Goal: Information Seeking & Learning: Learn about a topic

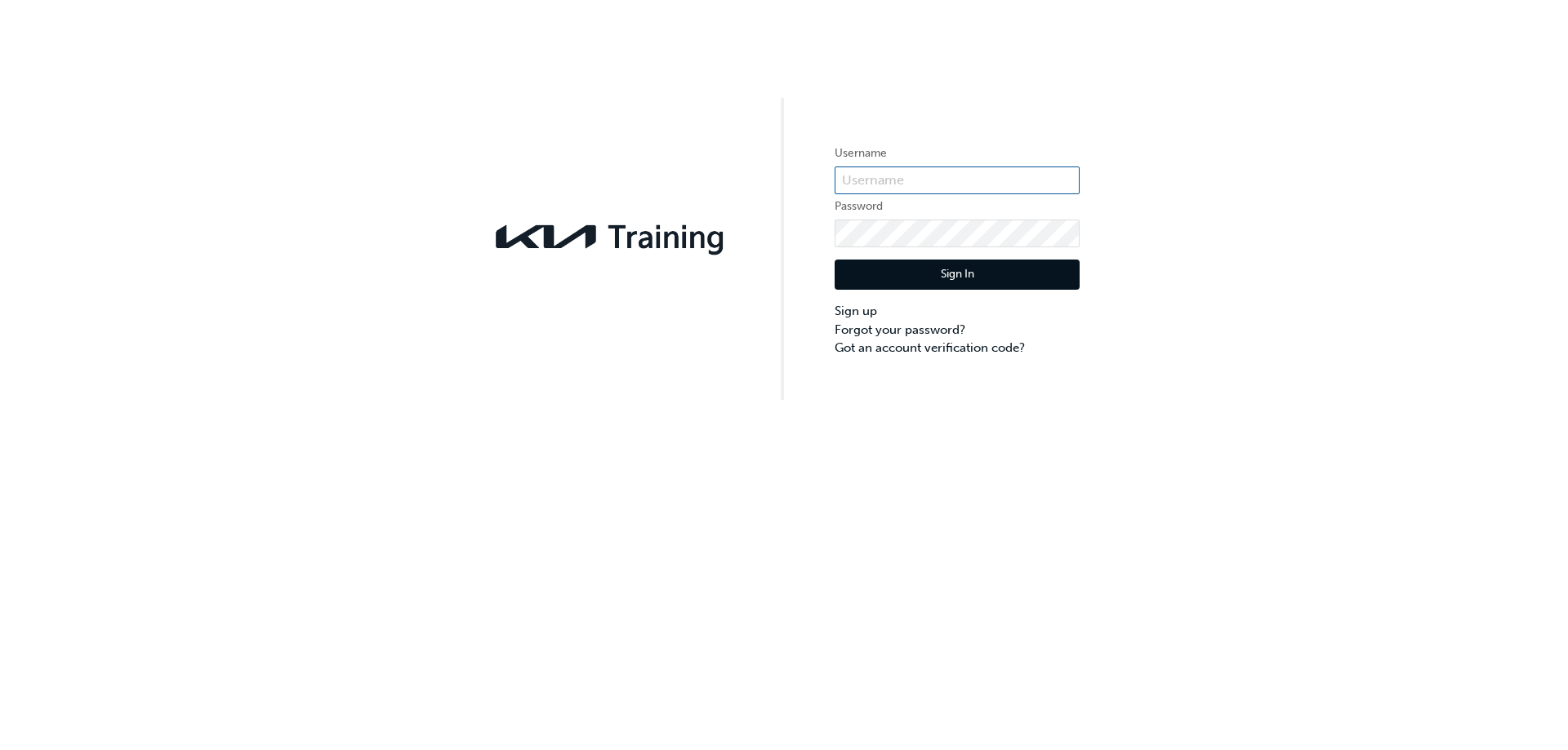
type input "KAU82251N0"
click at [939, 272] on button "Sign In" at bounding box center [956, 275] width 245 height 31
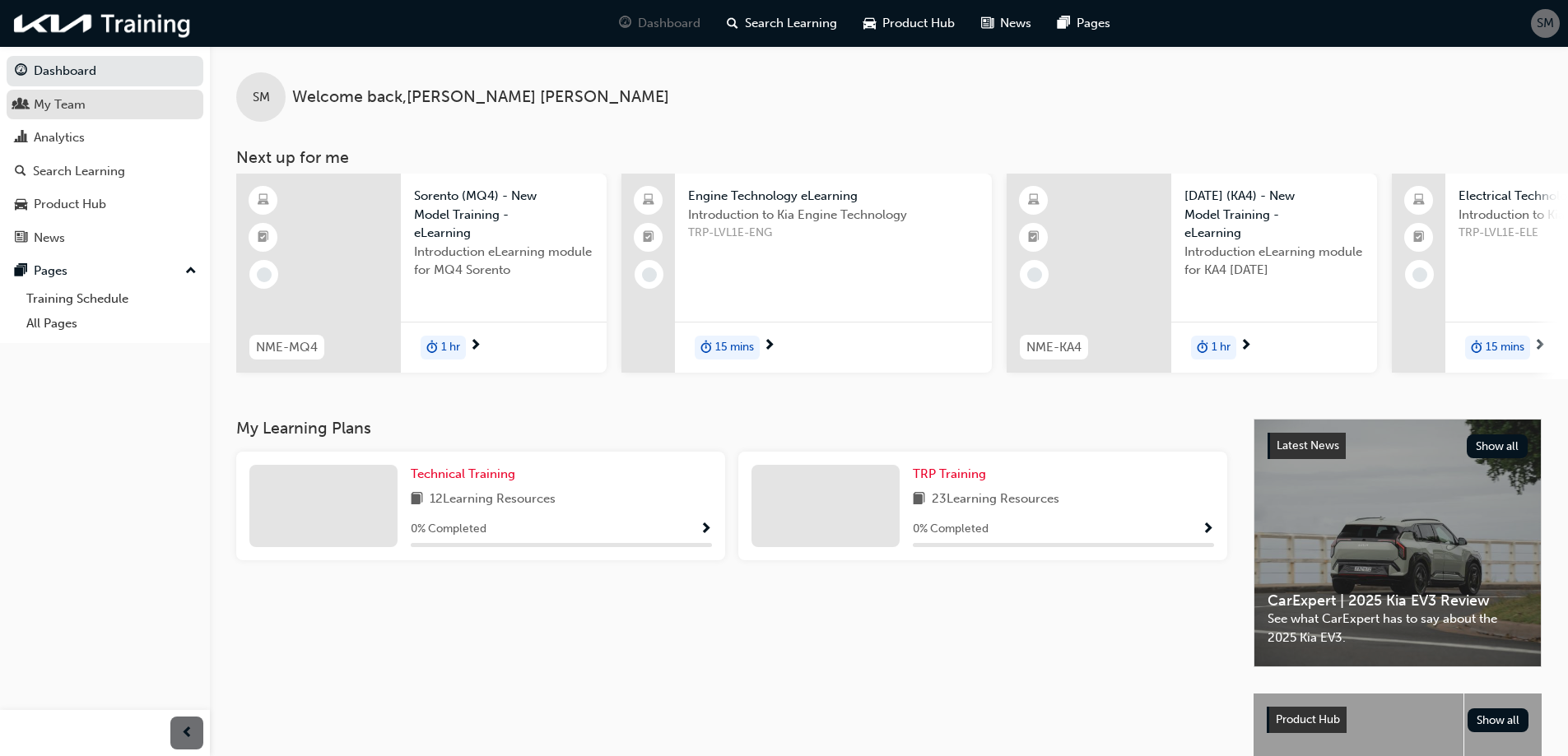
click at [87, 109] on div "My Team" at bounding box center [105, 104] width 181 height 20
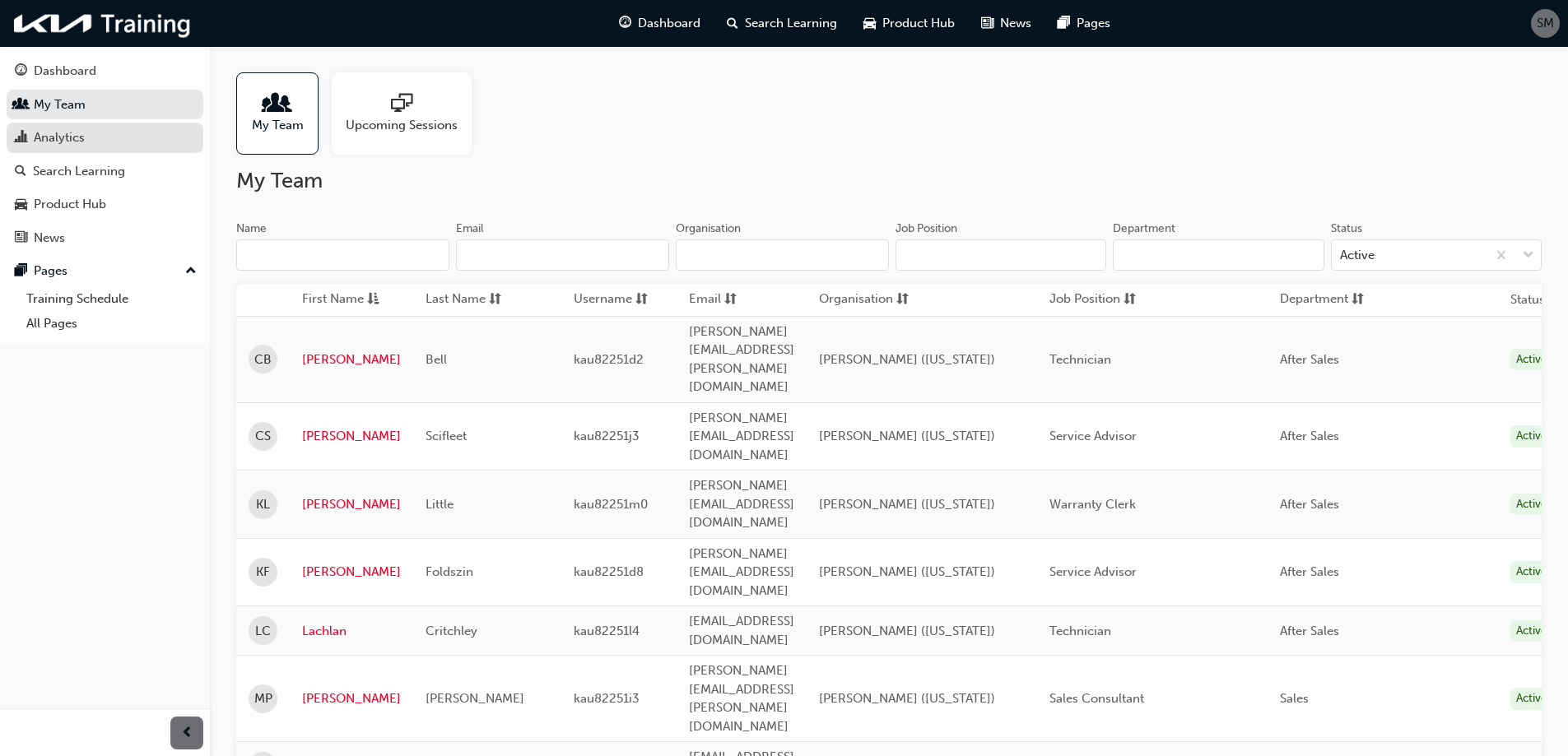
click at [83, 137] on div "Analytics" at bounding box center [59, 137] width 51 height 18
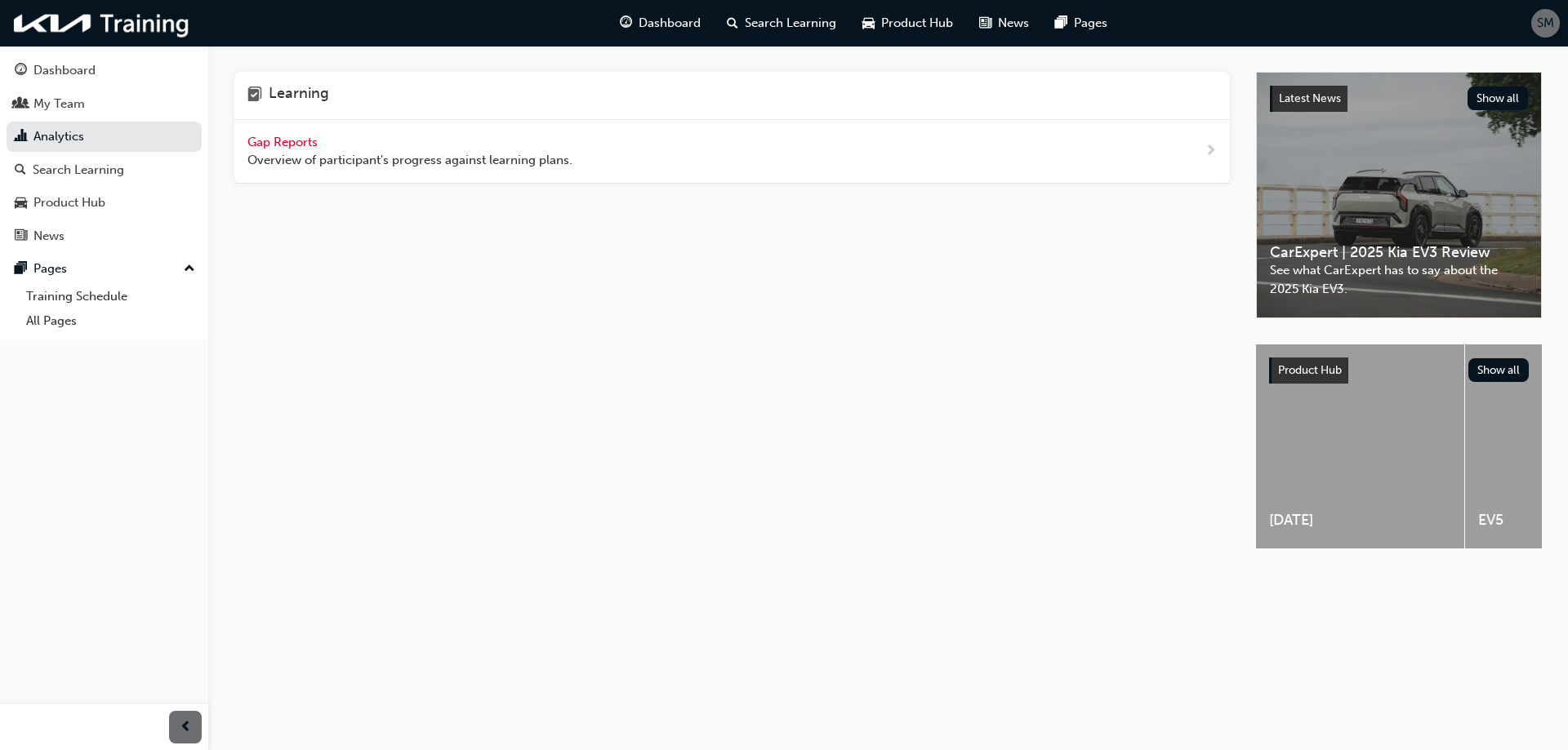
click at [298, 143] on span "Gap Reports" at bounding box center [284, 142] width 73 height 14
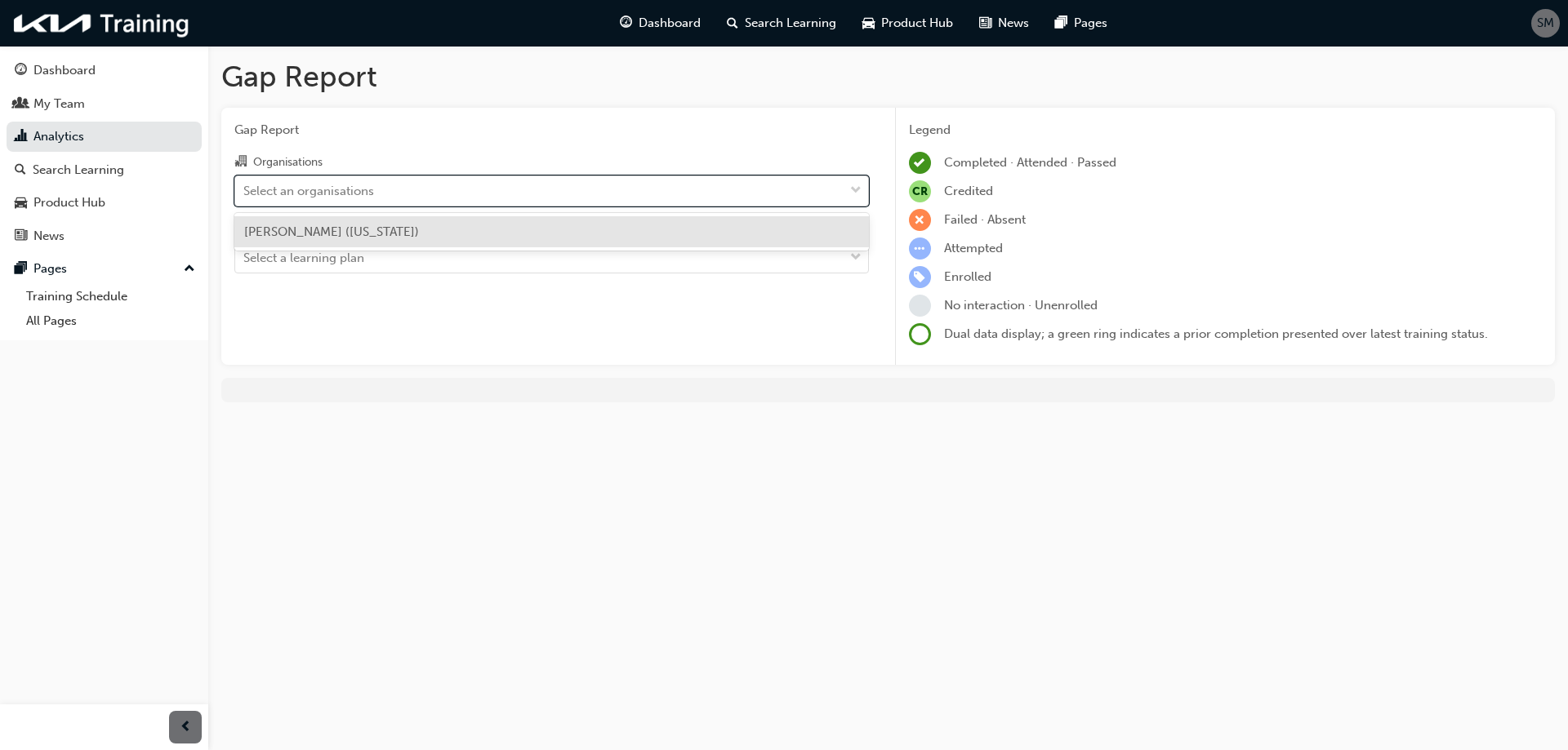
click at [483, 193] on div "Select an organisations" at bounding box center [539, 191] width 609 height 29
click at [245, 193] on input "Organisations option [PERSON_NAME] ([US_STATE]) focused, 1 of 1. 1 result avail…" at bounding box center [245, 190] width 2 height 13
click at [485, 228] on div "[PERSON_NAME] ([US_STATE])" at bounding box center [551, 232] width 635 height 32
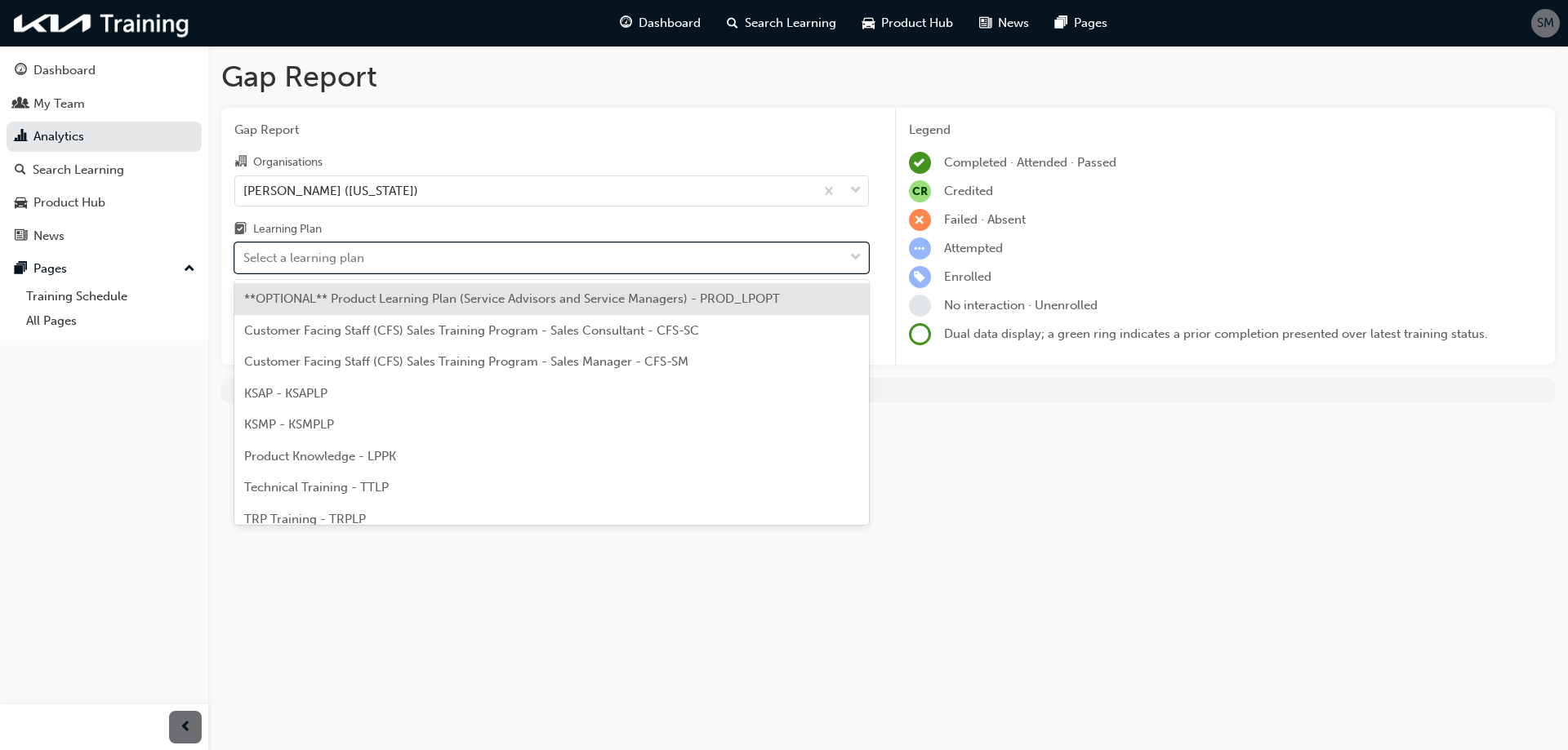
click at [490, 260] on div "Select a learning plan" at bounding box center [539, 258] width 609 height 29
click at [245, 260] on input "Learning Plan option **OPTIONAL** Product Learning Plan (Service Advisors and S…" at bounding box center [245, 257] width 2 height 13
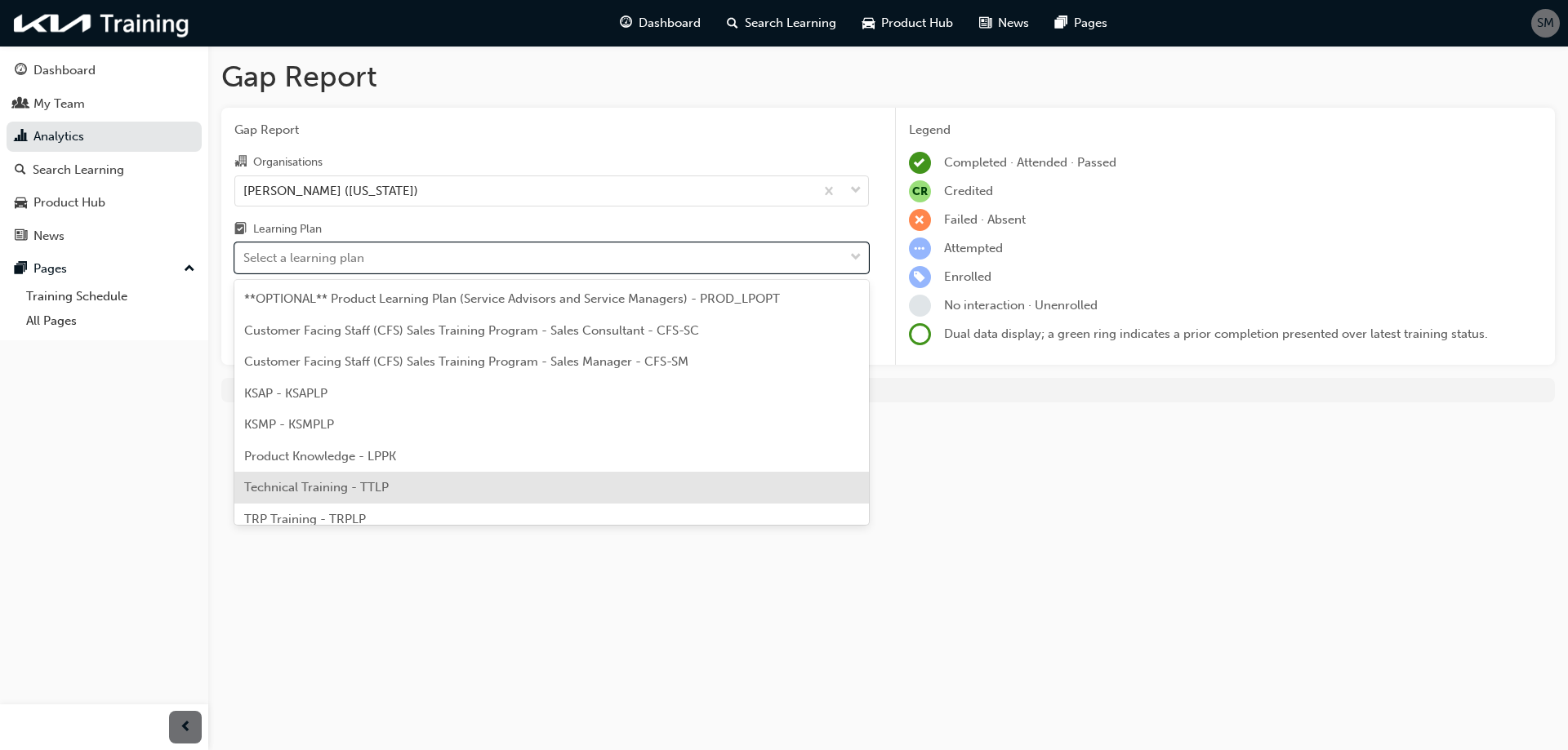
click at [482, 486] on div "Technical Training - TTLP" at bounding box center [551, 487] width 635 height 32
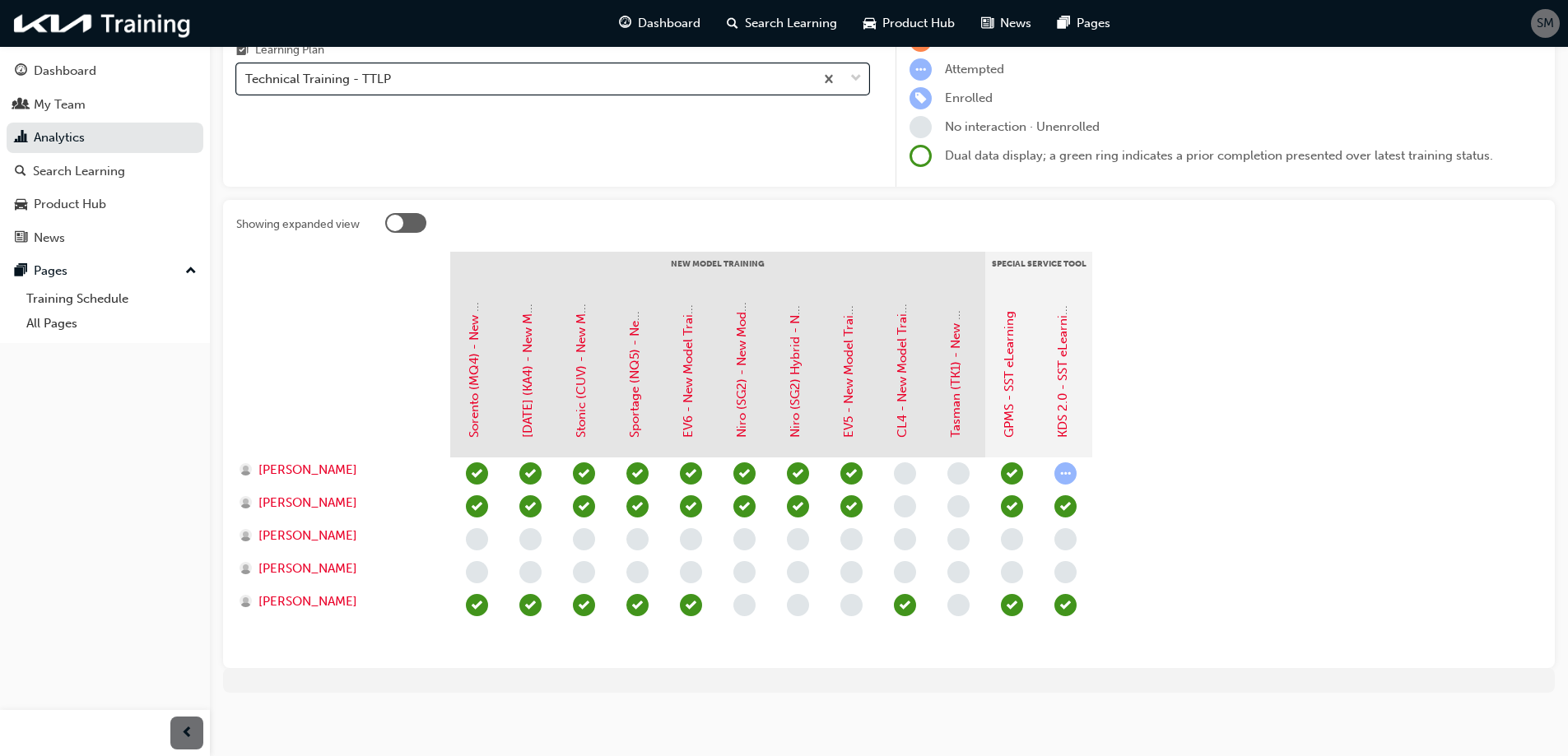
scroll to position [185, 0]
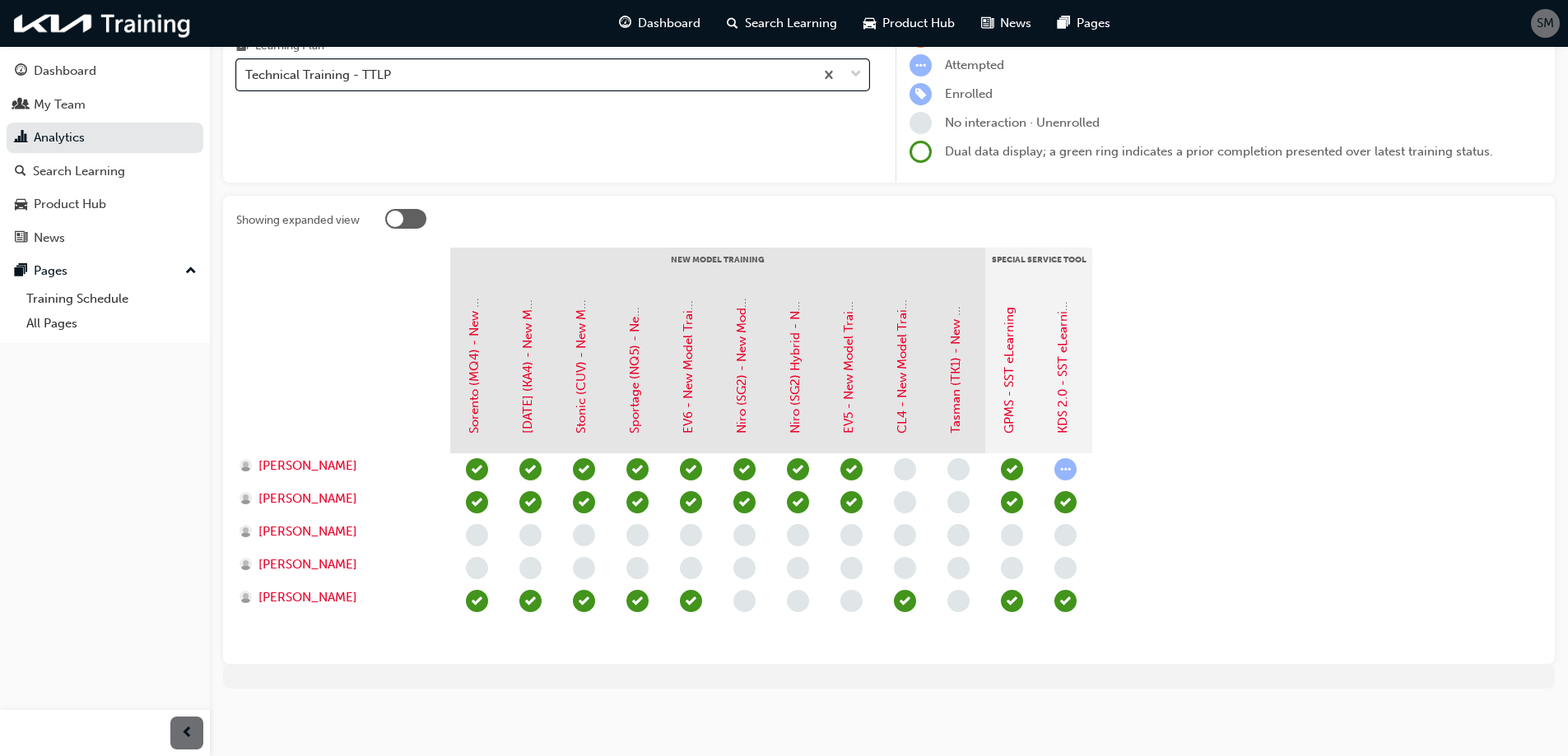
click at [420, 222] on div at bounding box center [406, 218] width 41 height 19
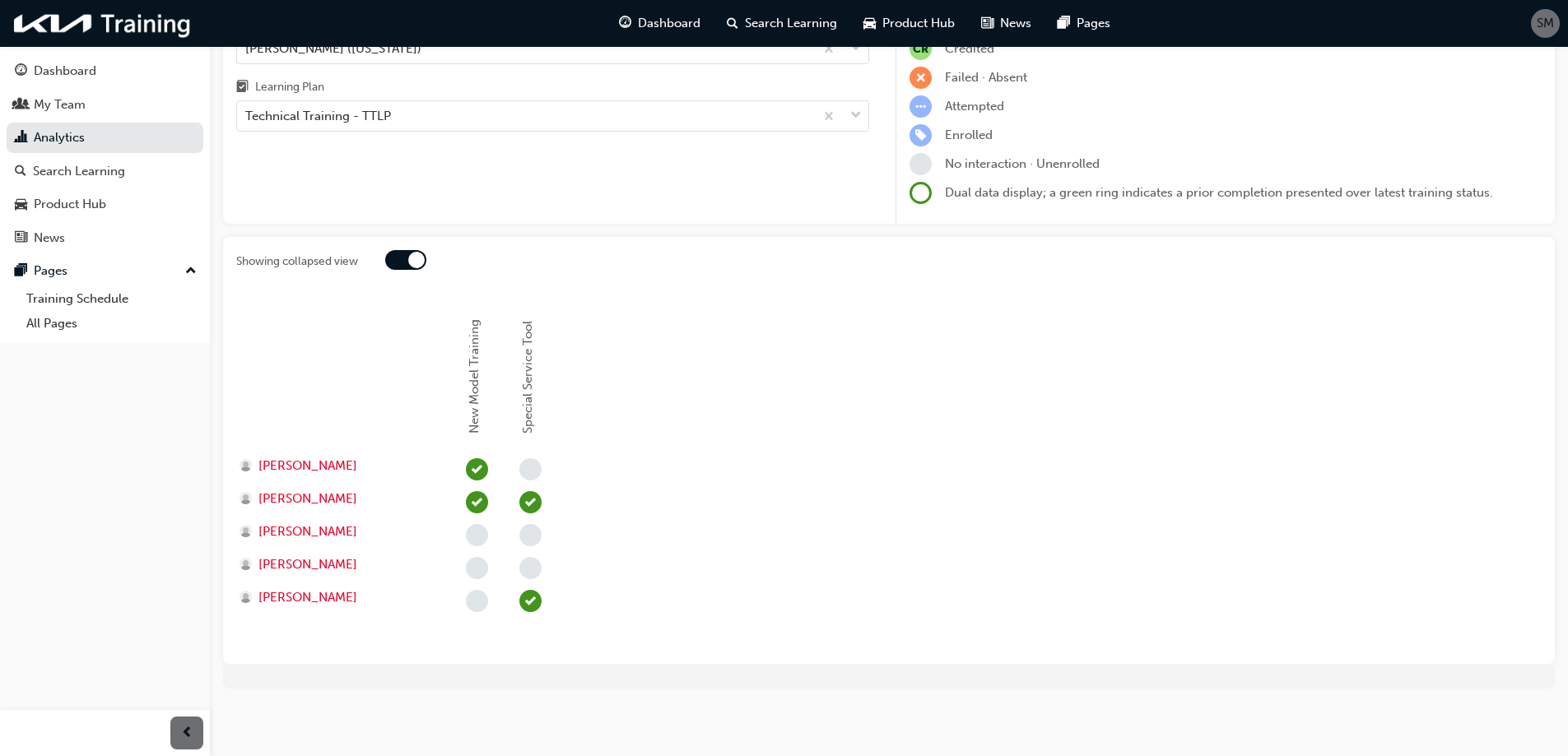
click at [417, 260] on div at bounding box center [416, 259] width 17 height 16
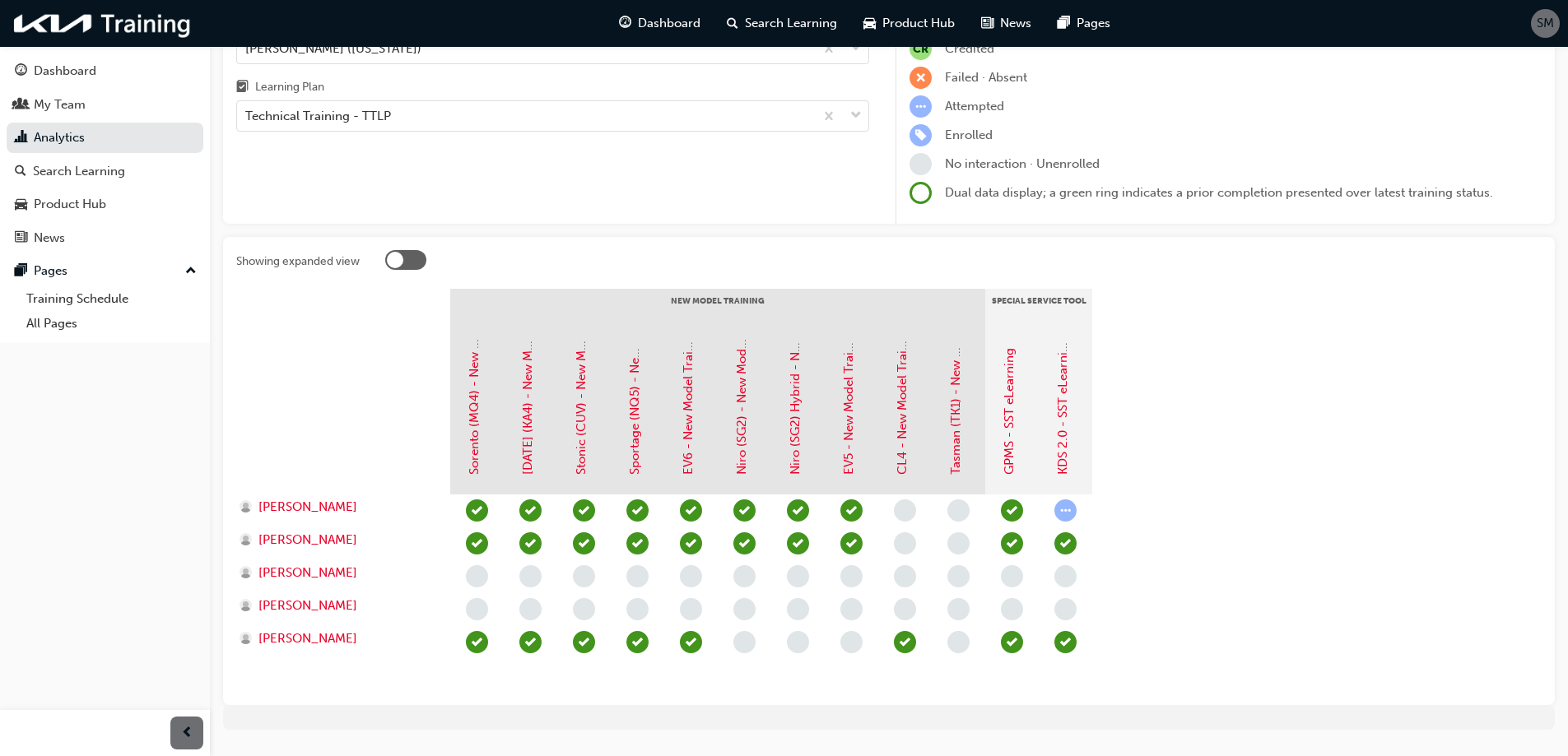
scroll to position [185, 0]
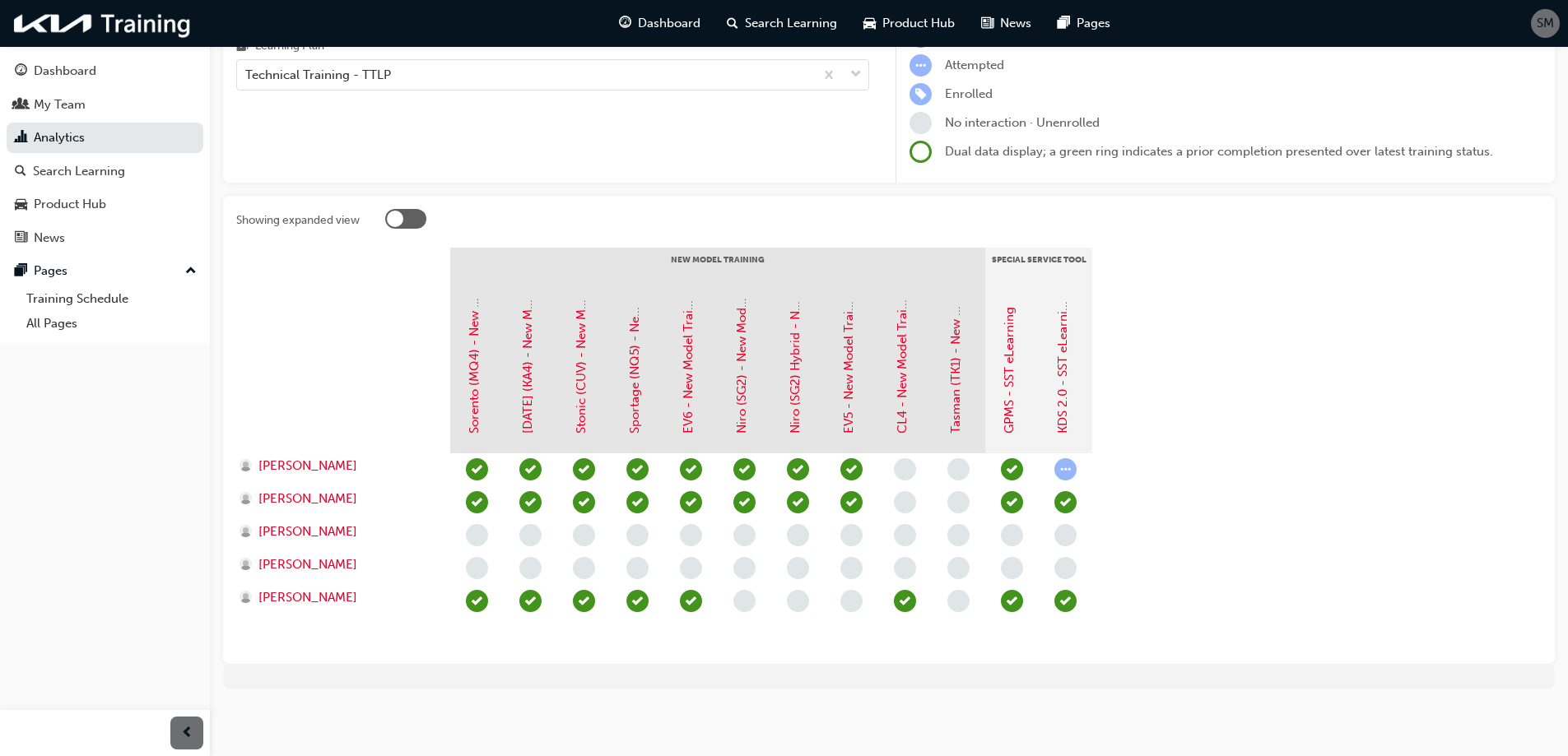
click at [415, 222] on div at bounding box center [406, 218] width 41 height 19
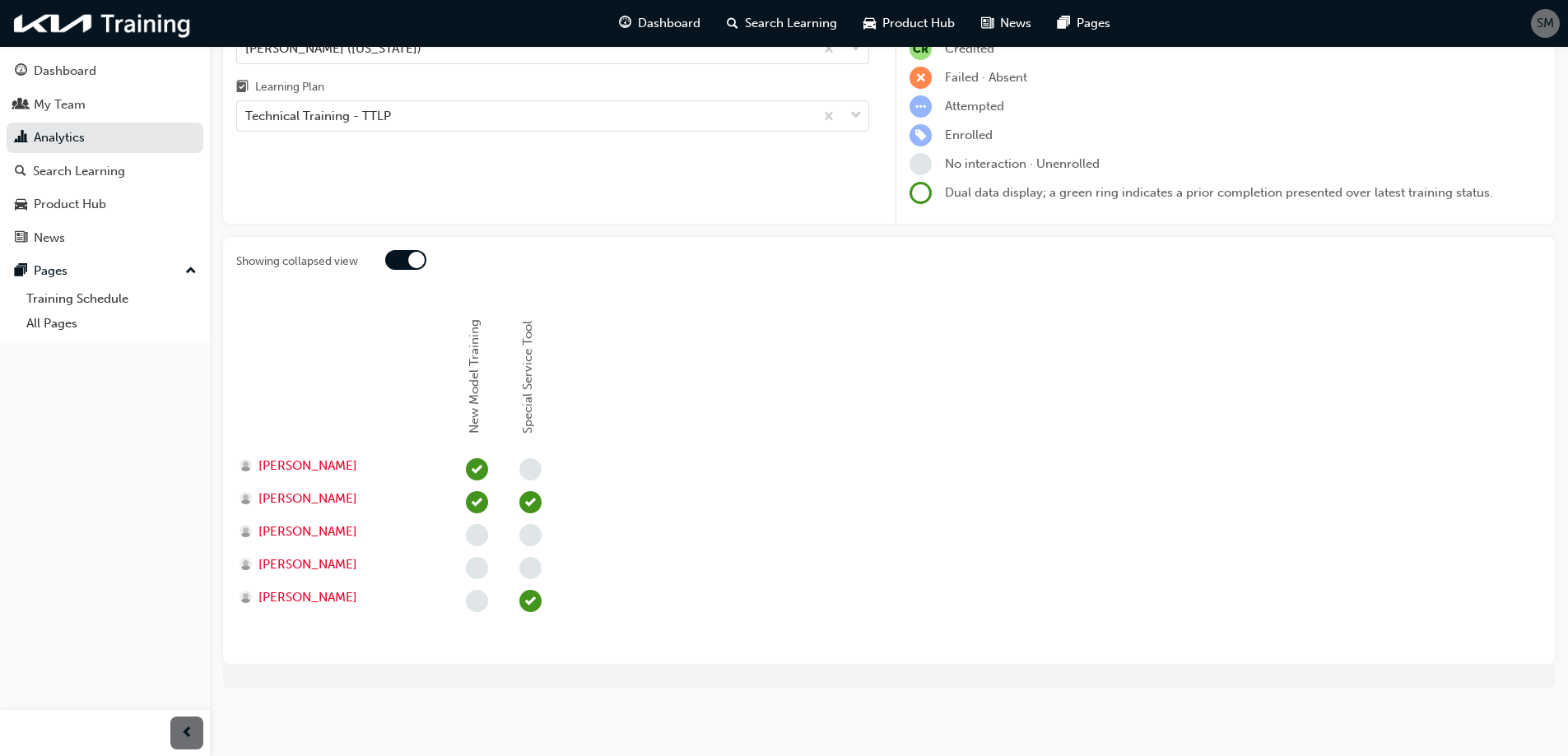
click at [409, 259] on div at bounding box center [416, 259] width 17 height 16
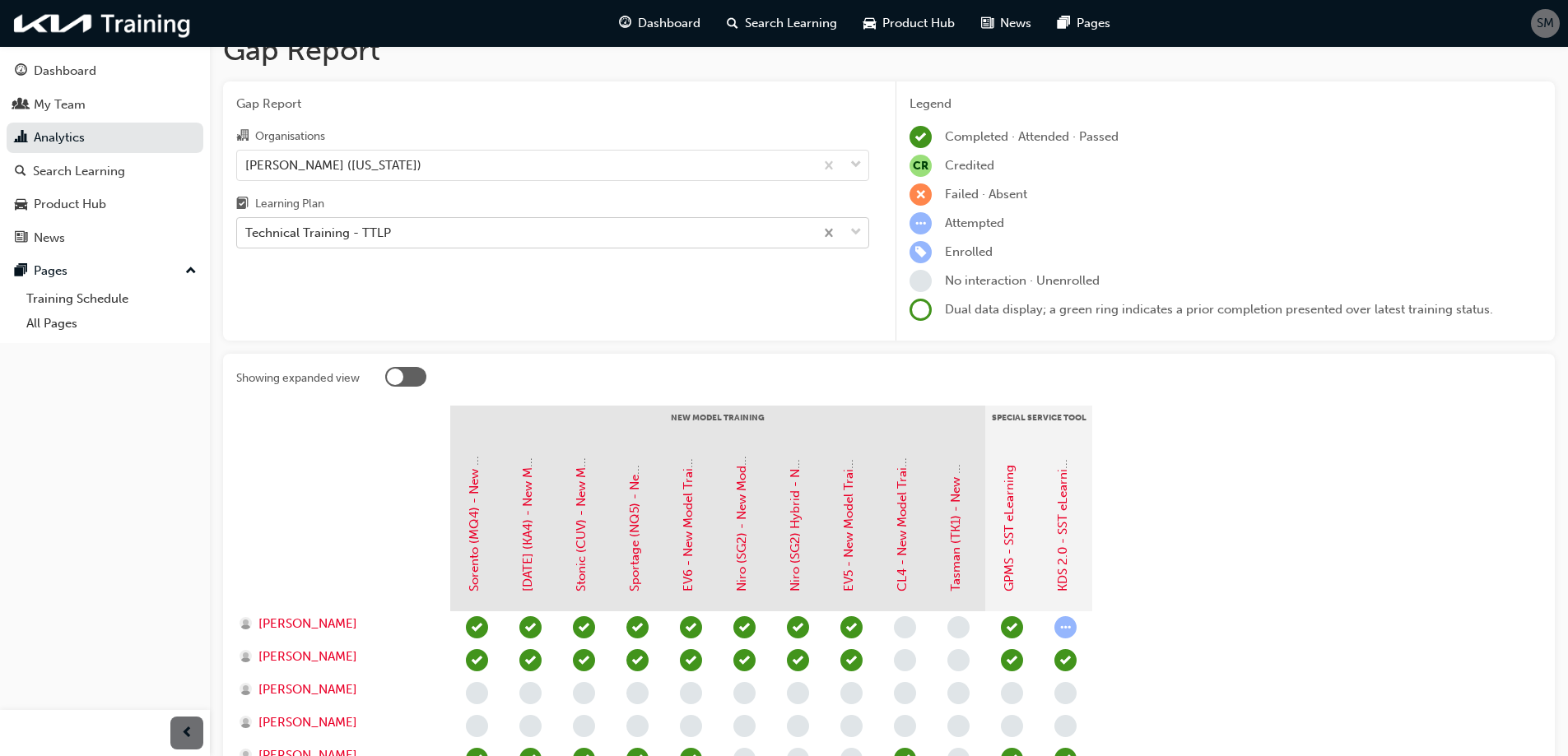
scroll to position [20, 0]
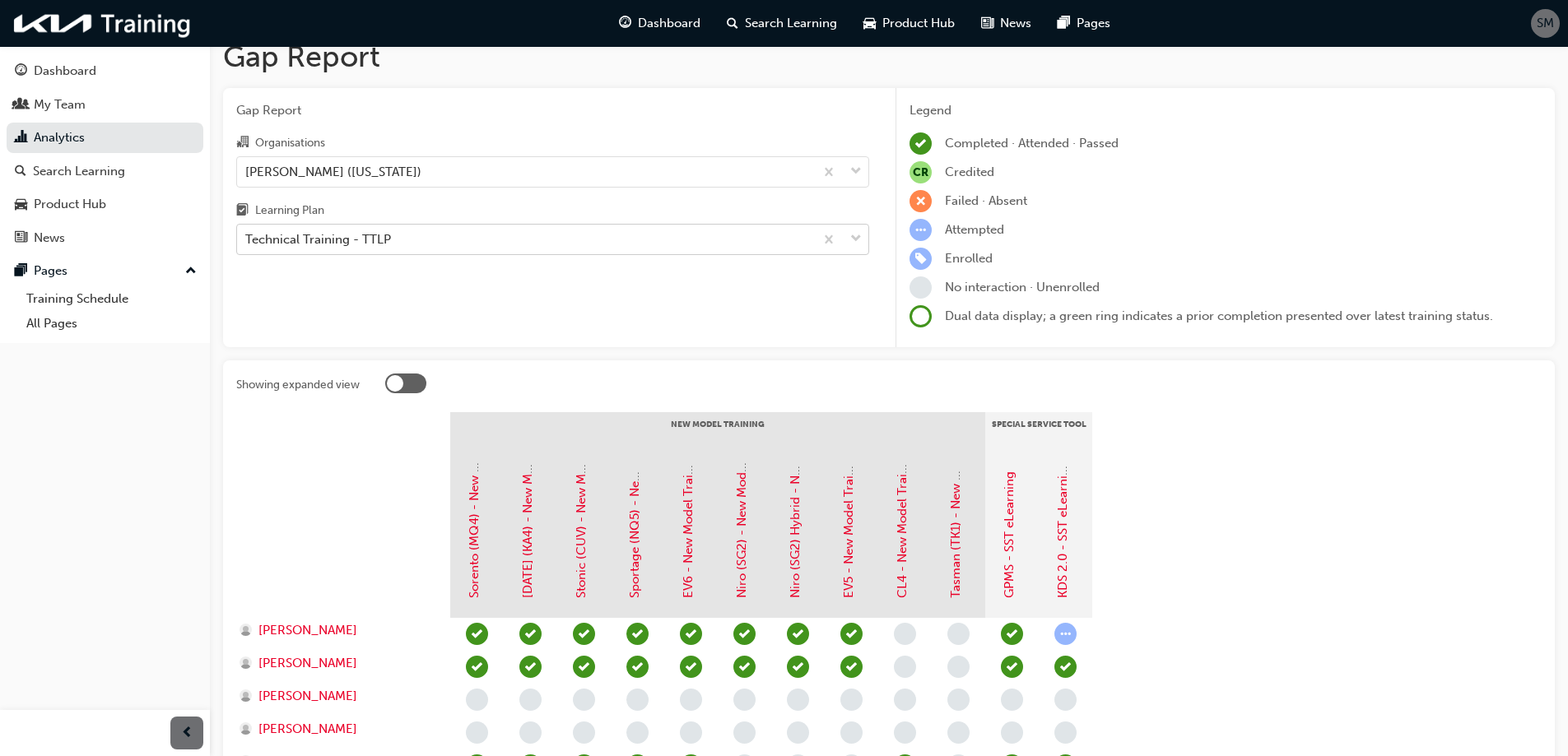
click at [853, 237] on span "down-icon" at bounding box center [856, 240] width 12 height 21
click at [247, 237] on input "Learning Plan Technical Training - TTLP" at bounding box center [247, 239] width 2 height 14
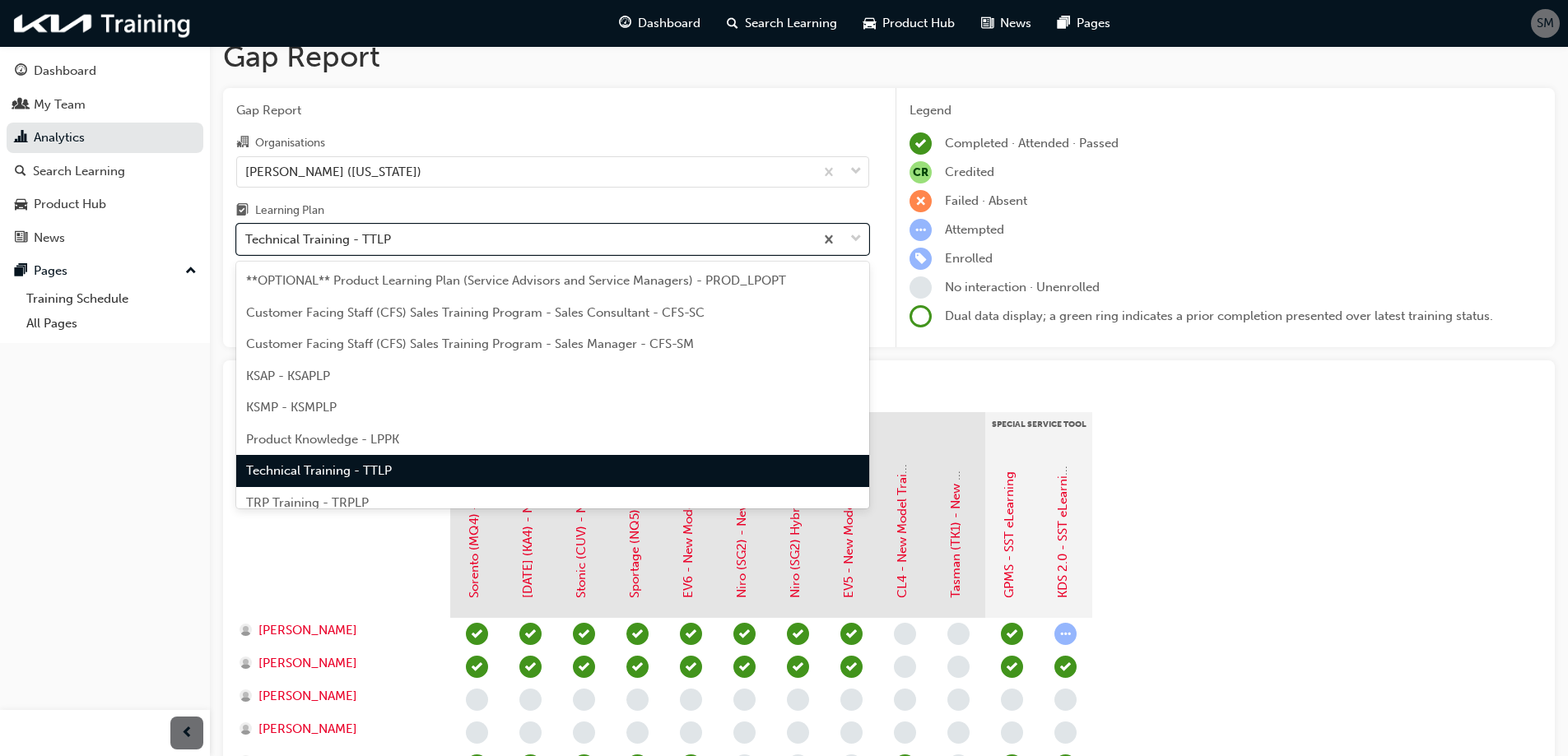
scroll to position [46, 0]
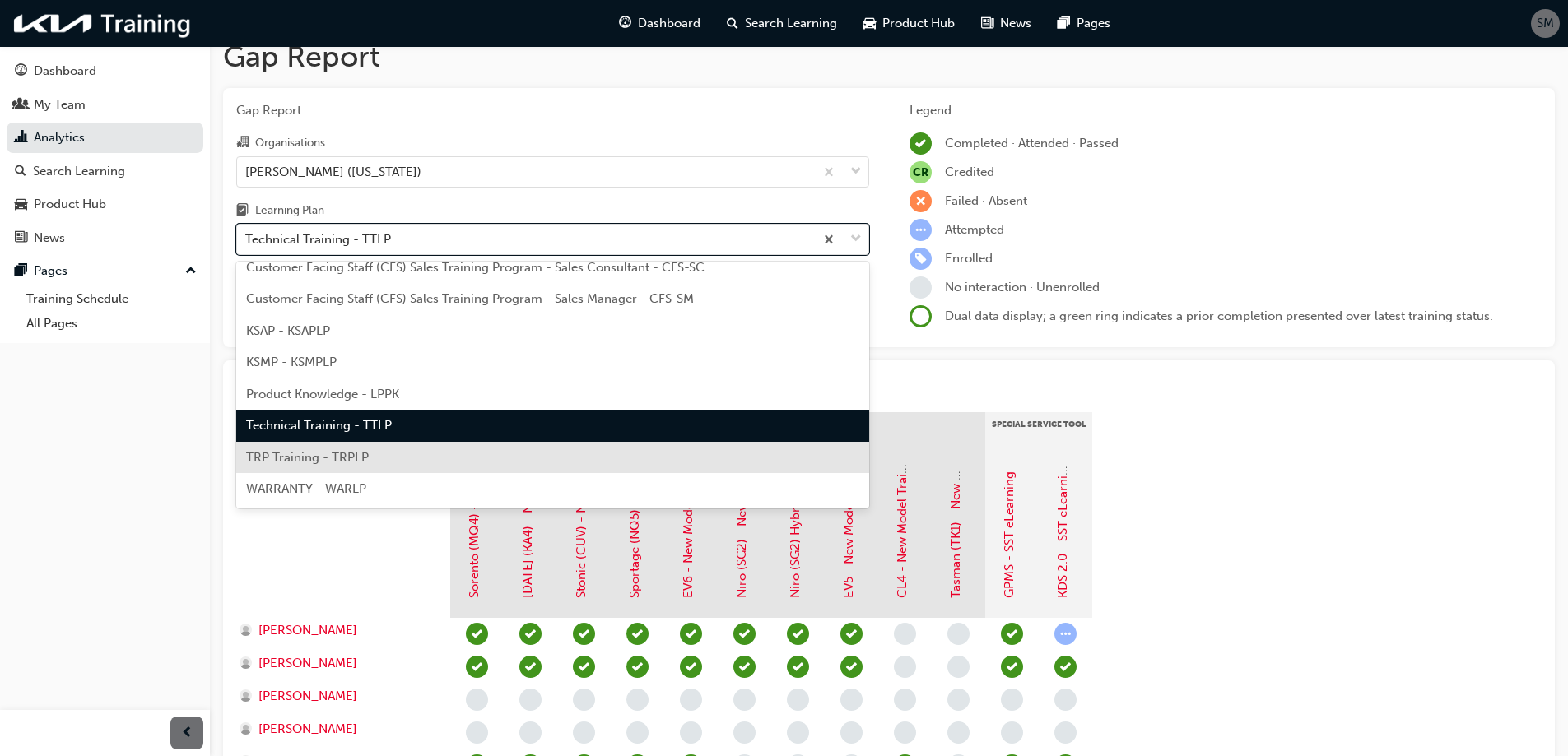
click at [401, 457] on div "TRP Training - TRPLP" at bounding box center [552, 457] width 633 height 32
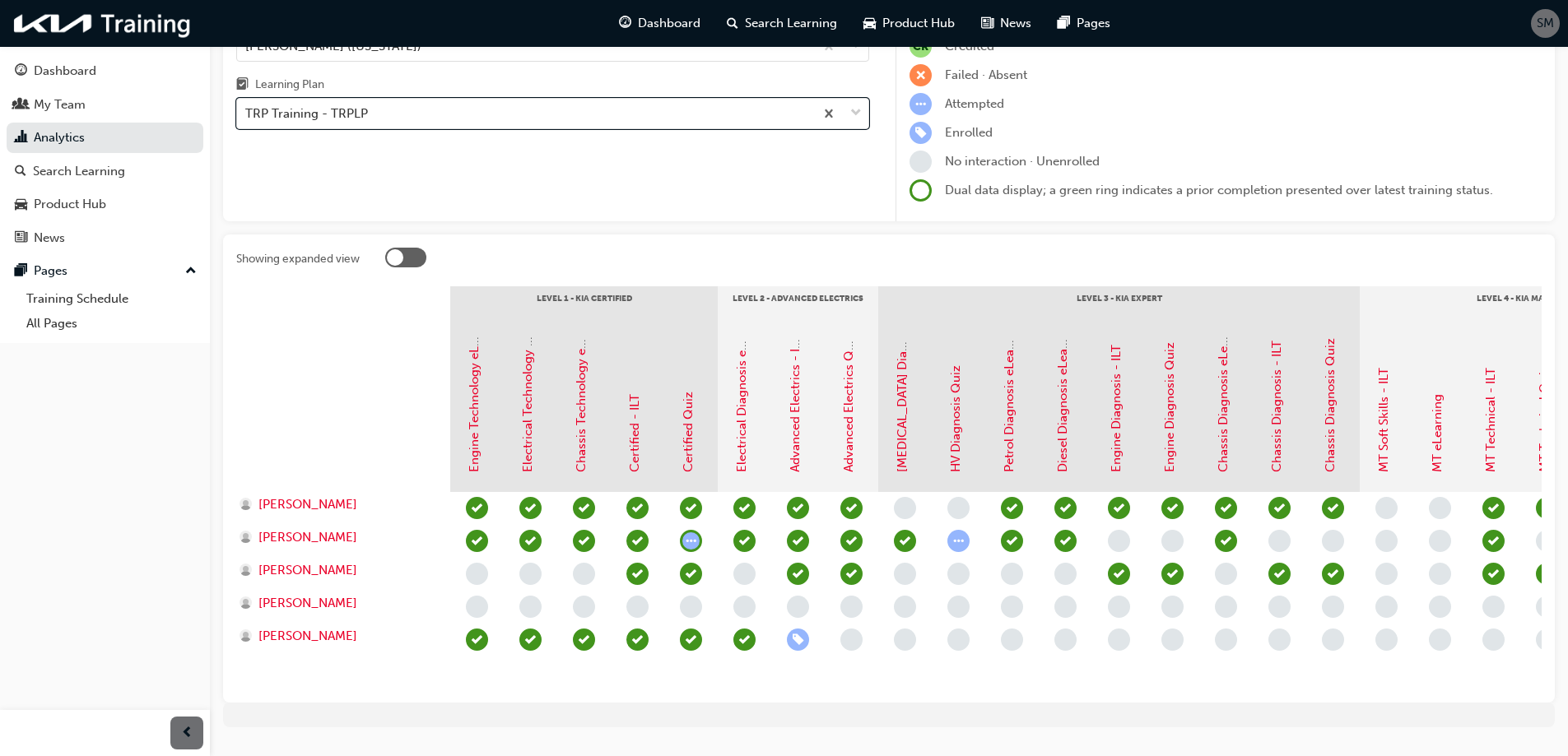
scroll to position [197, 0]
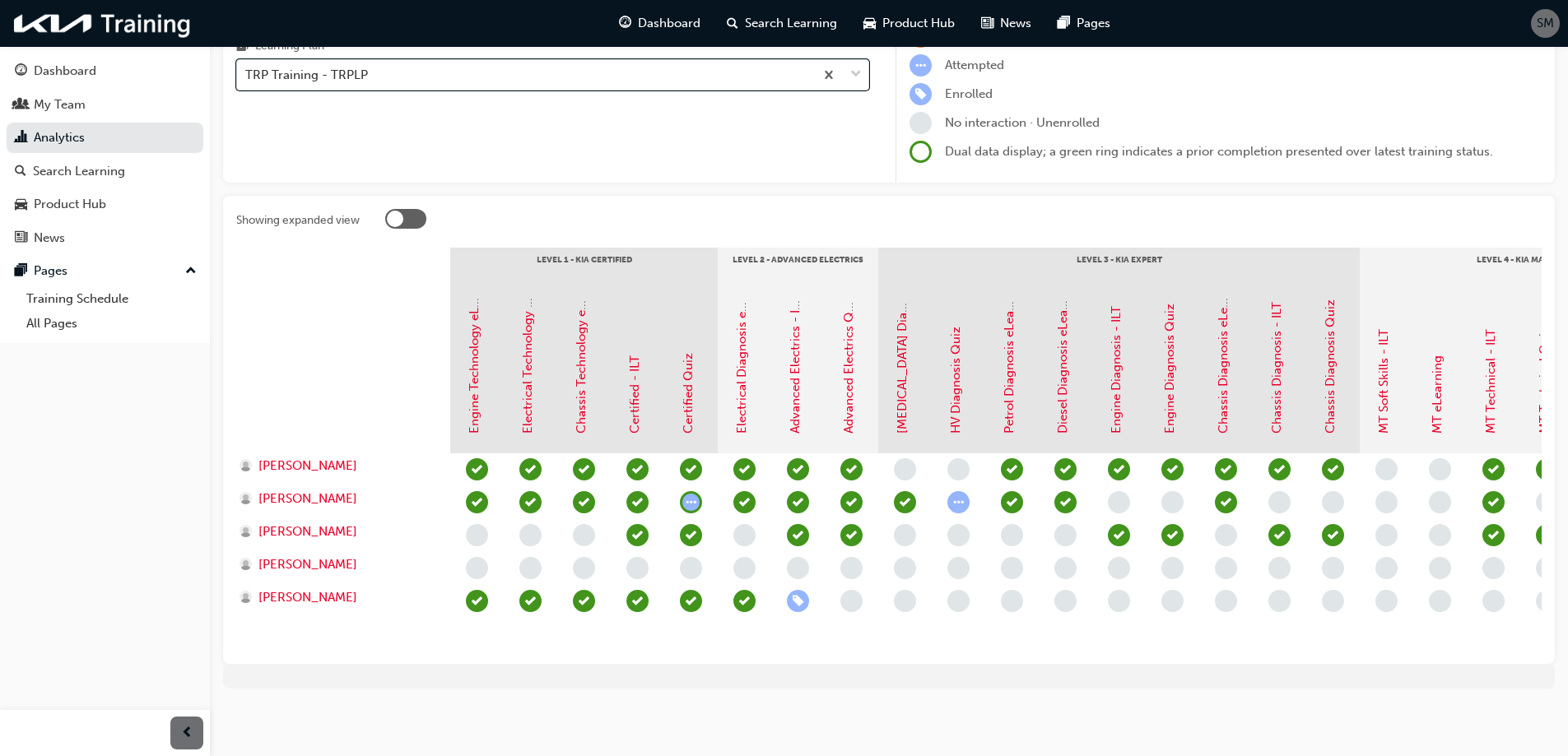
click at [906, 592] on span "learningRecordVerb_NONE-icon" at bounding box center [905, 601] width 22 height 22
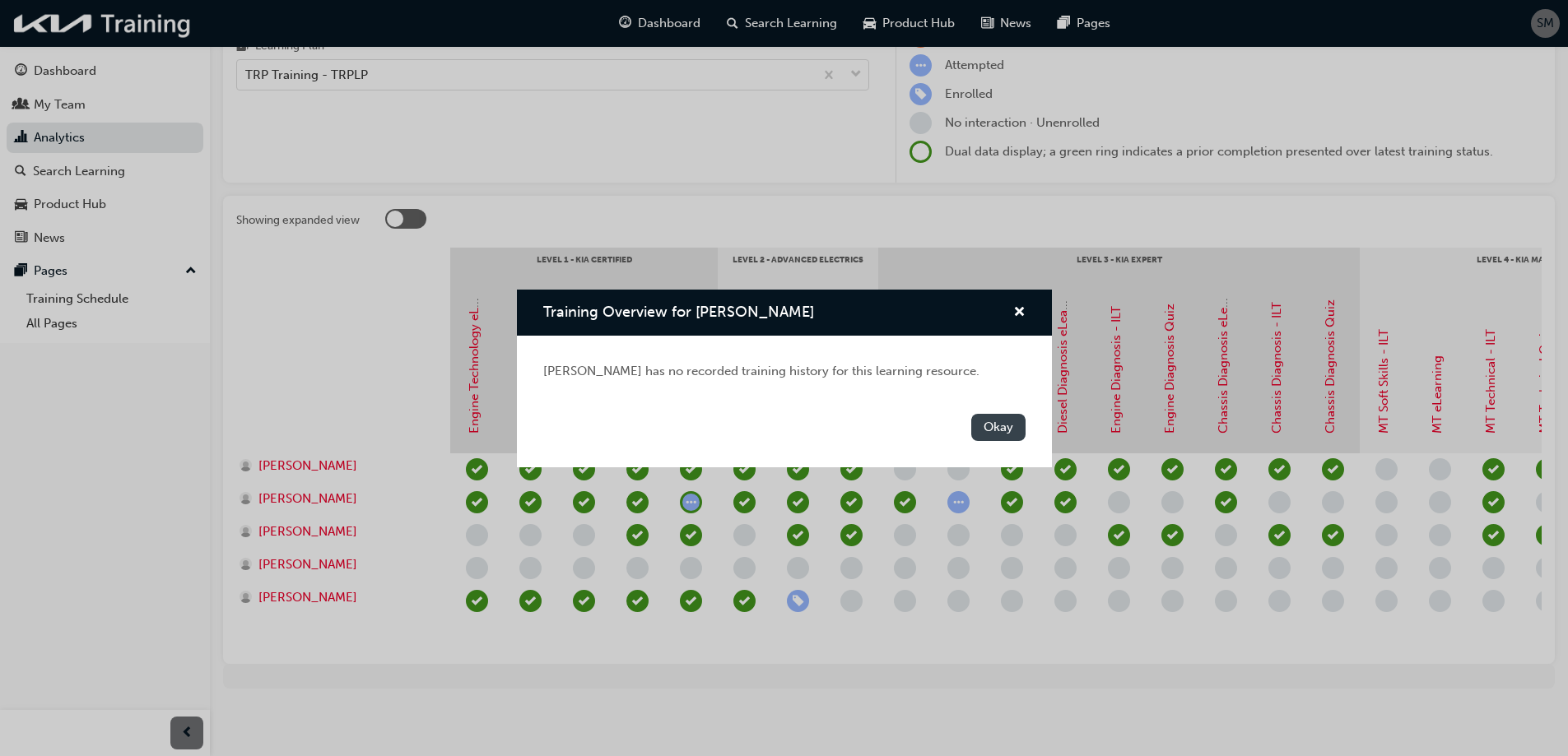
click at [1014, 430] on button "Okay" at bounding box center [998, 427] width 54 height 27
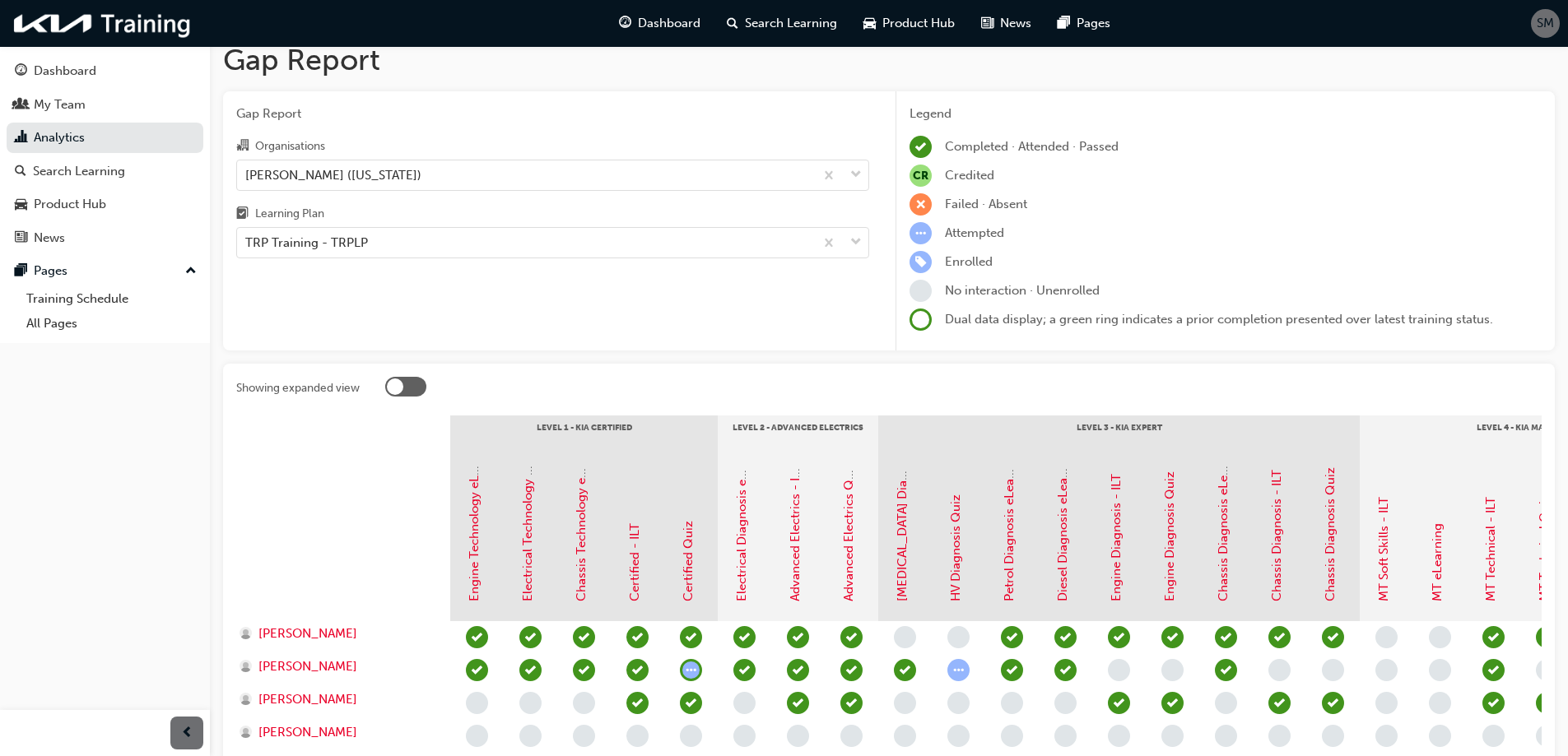
scroll to position [0, 0]
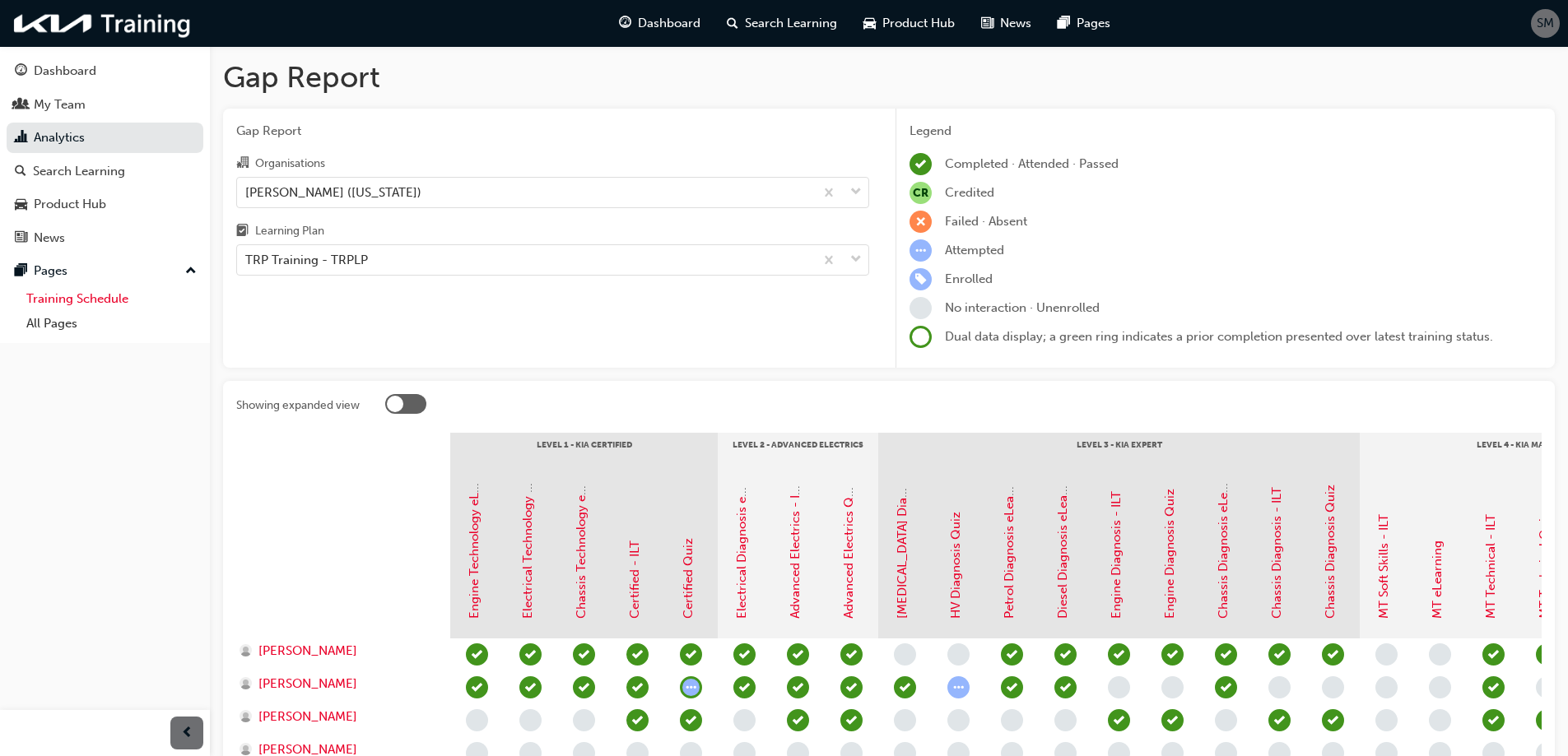
click at [87, 298] on link "Training Schedule" at bounding box center [111, 299] width 183 height 25
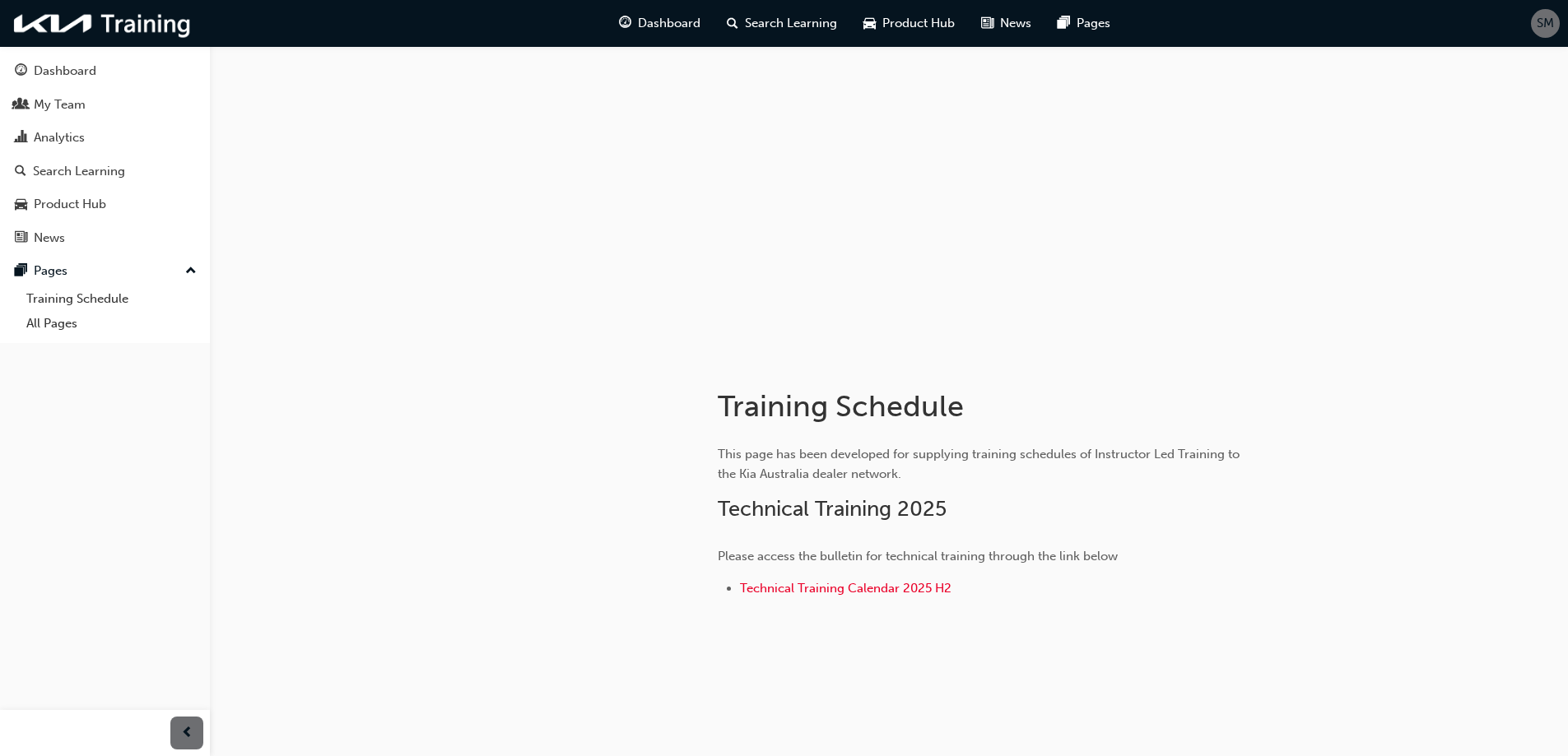
scroll to position [24, 0]
click at [41, 327] on link "All Pages" at bounding box center [111, 323] width 183 height 25
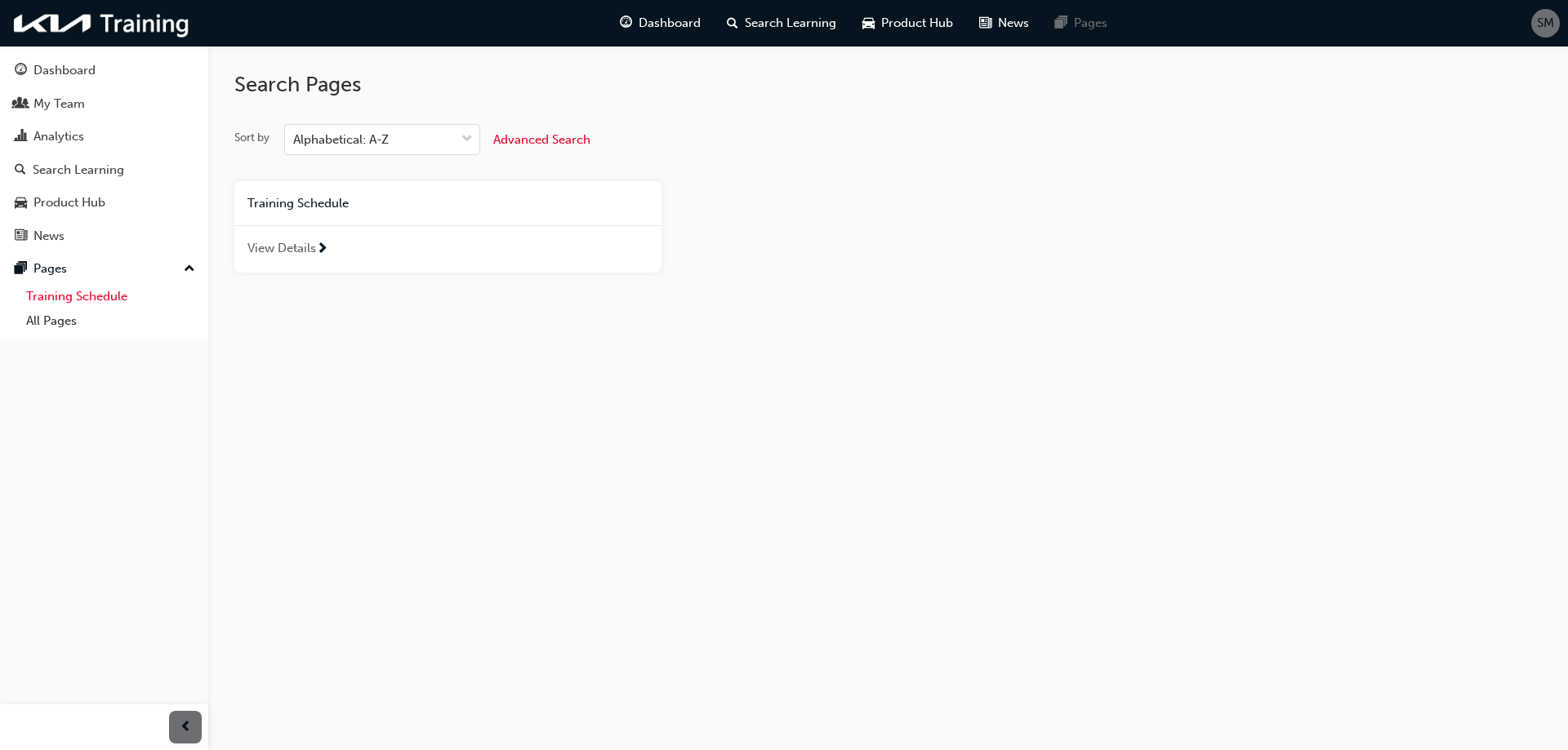
click at [56, 301] on link "Training Schedule" at bounding box center [110, 297] width 182 height 25
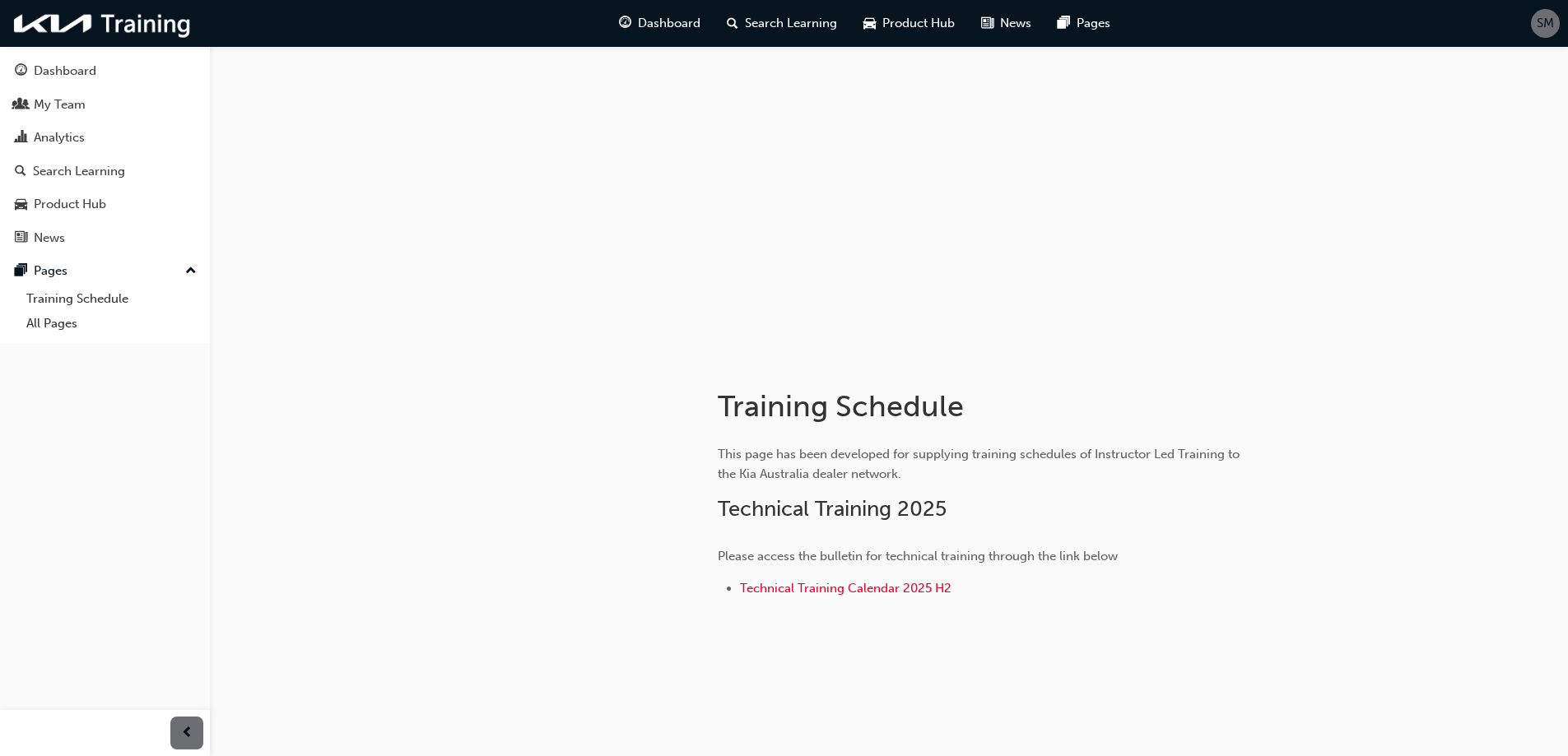
scroll to position [24, 0]
click at [826, 586] on span "Technical Training Calendar 2025 H2" at bounding box center [846, 582] width 212 height 15
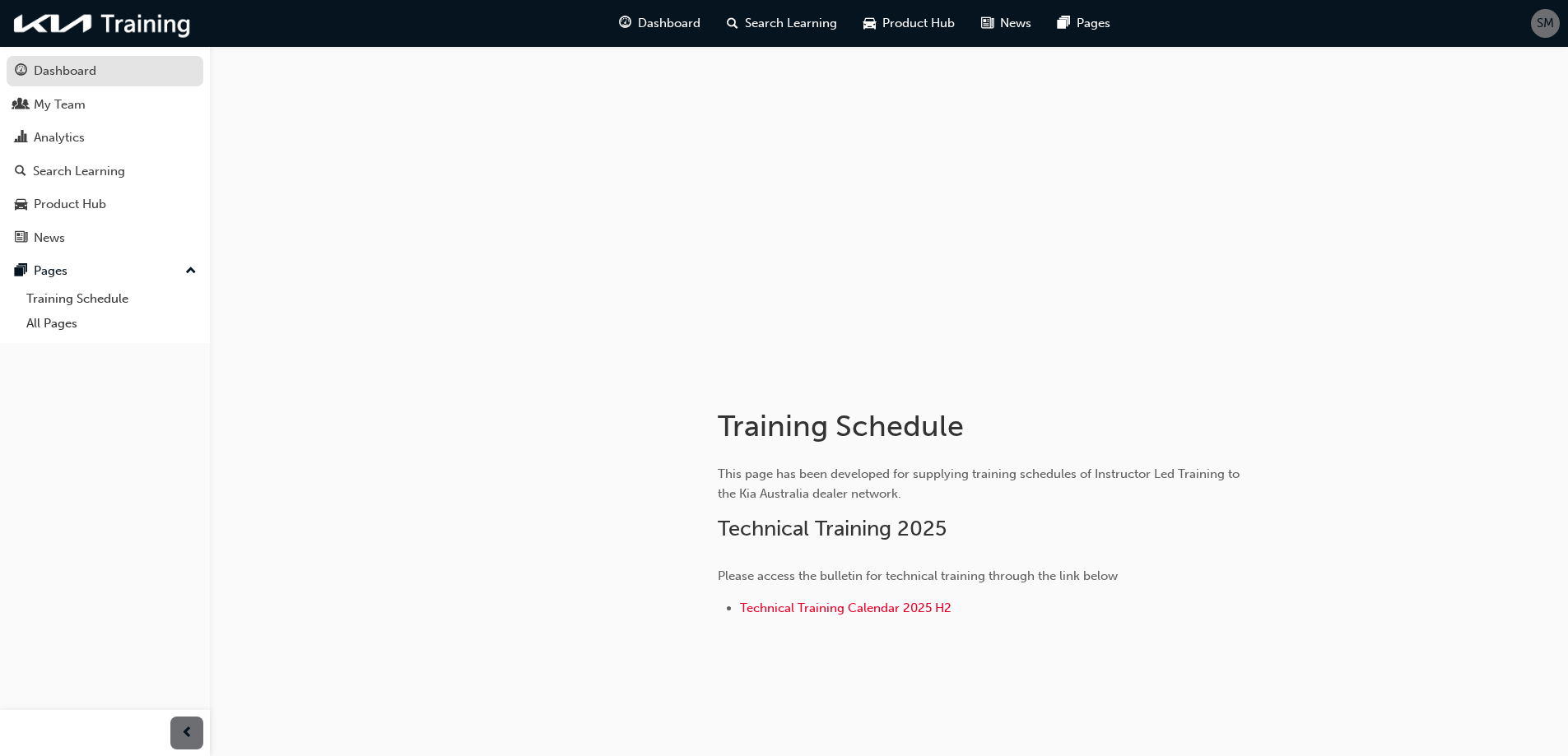
click at [64, 69] on div "Dashboard" at bounding box center [65, 71] width 62 height 18
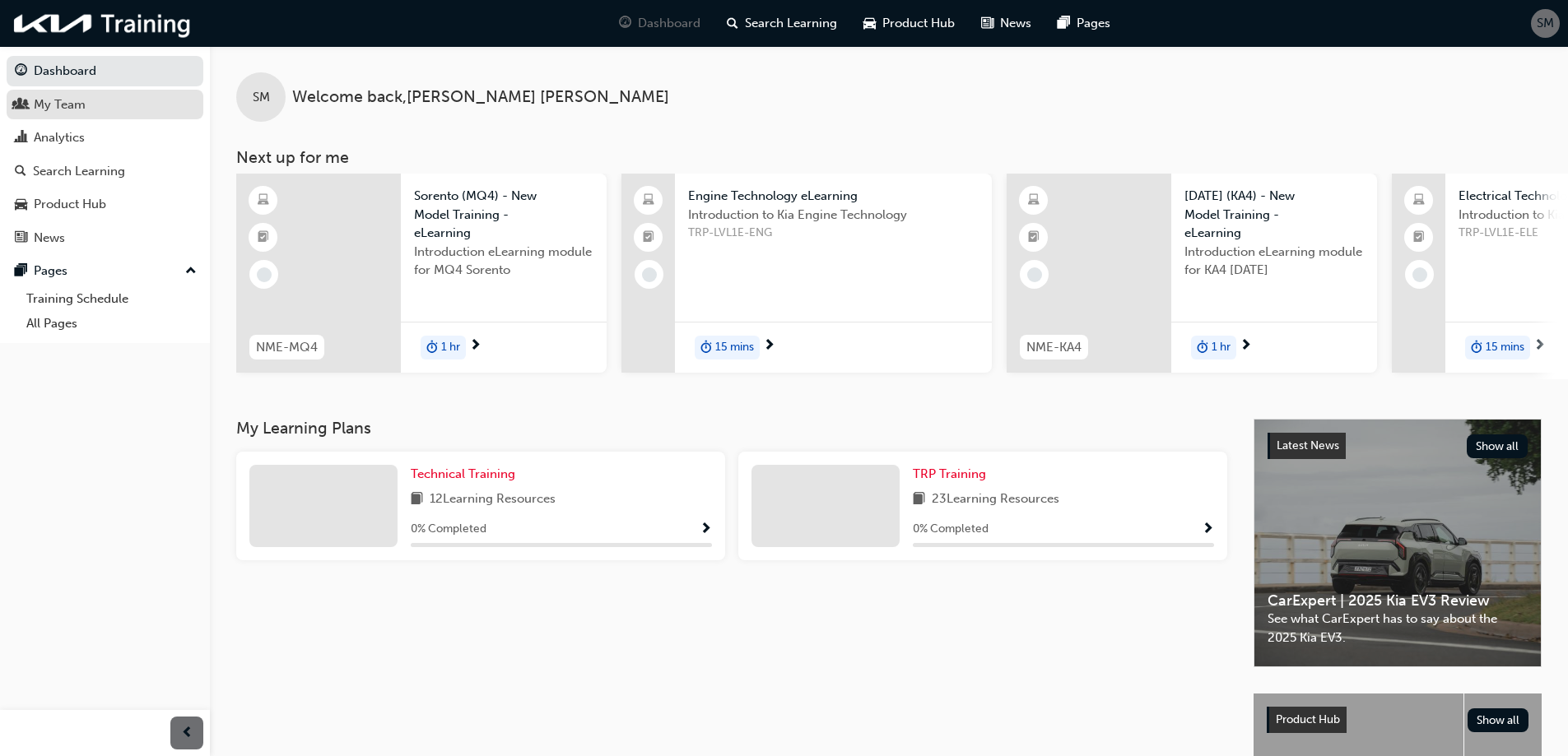
click at [69, 109] on div "My Team" at bounding box center [59, 104] width 51 height 18
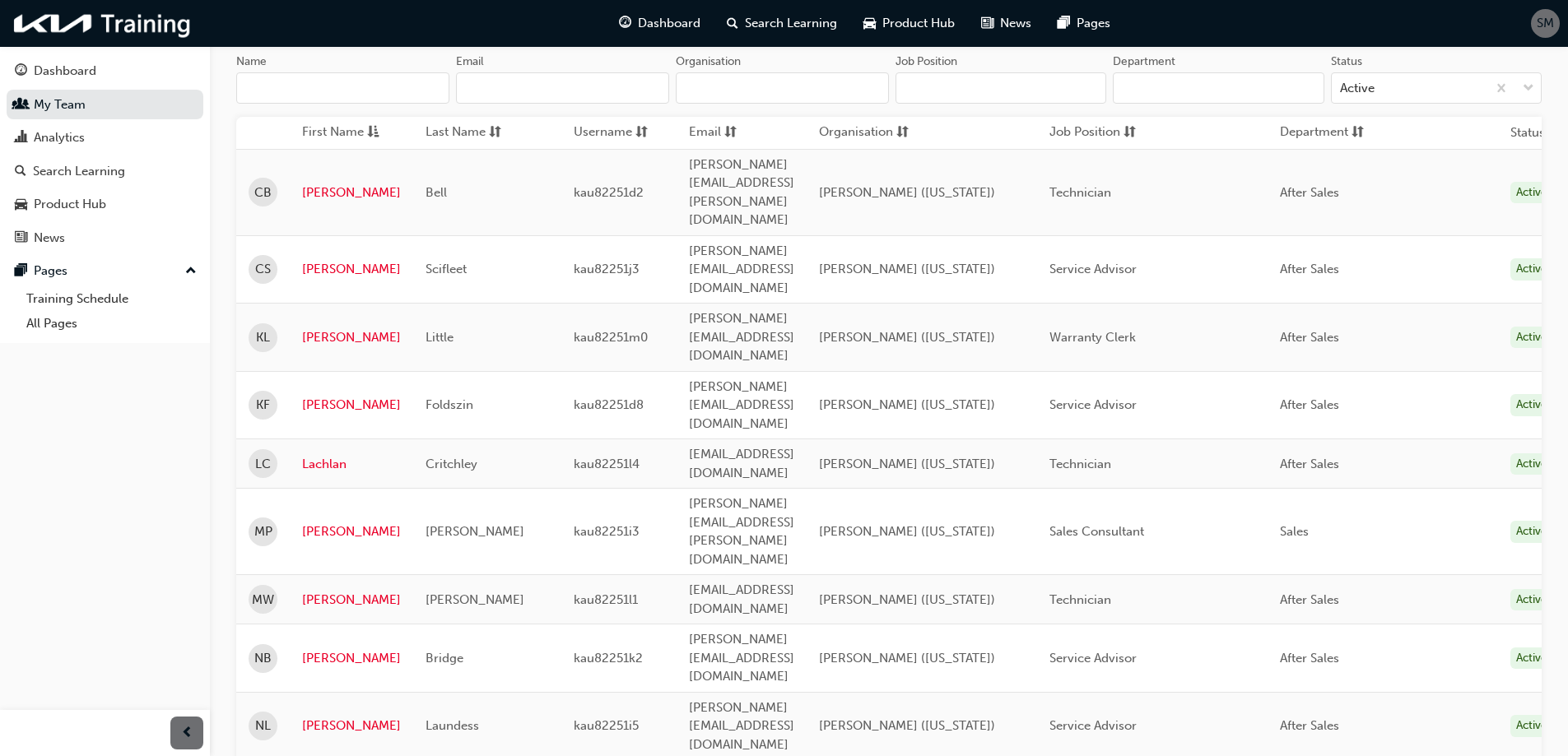
scroll to position [170, 0]
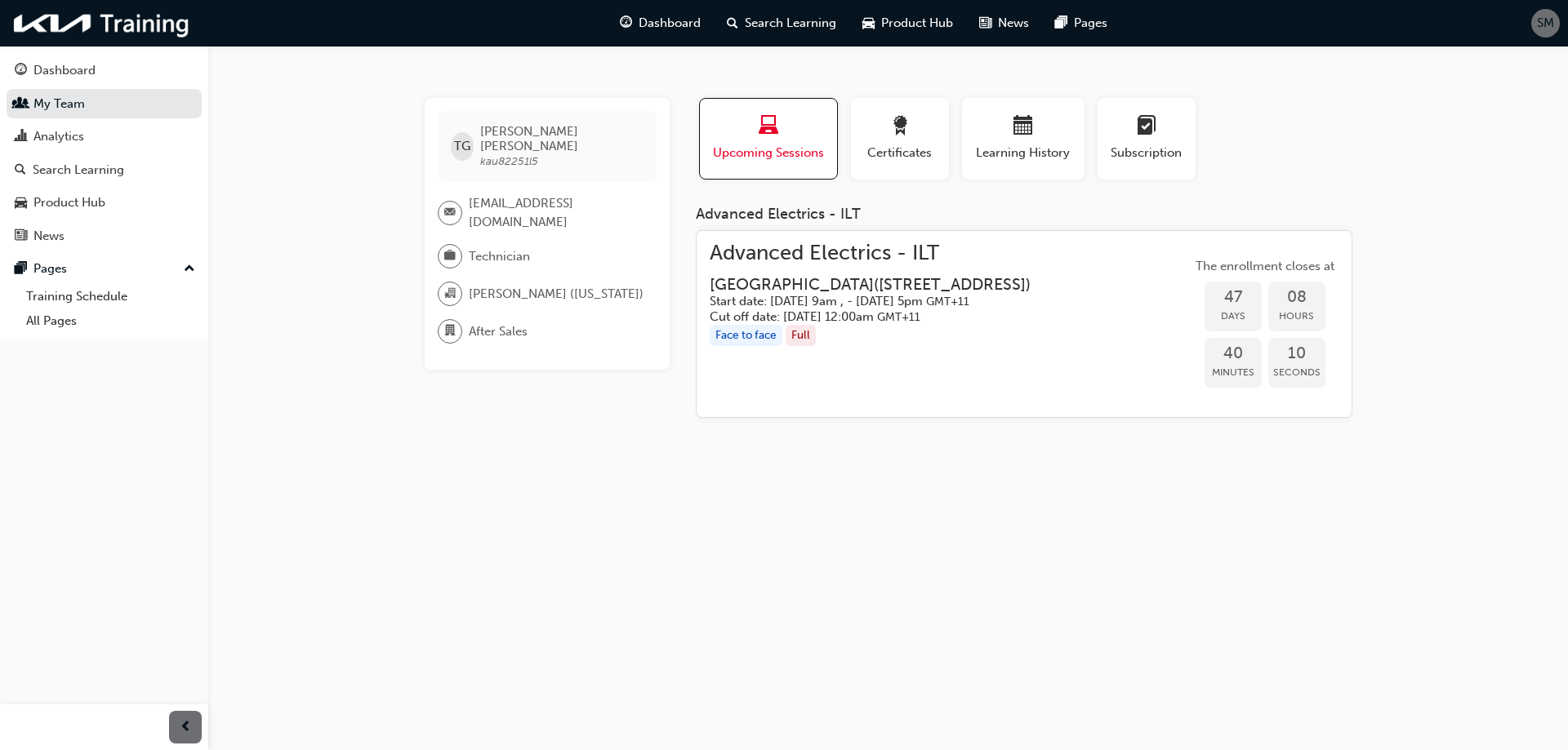
click at [774, 152] on span "Upcoming Sessions" at bounding box center [768, 152] width 113 height 18
click at [87, 140] on div "Analytics" at bounding box center [104, 136] width 179 height 20
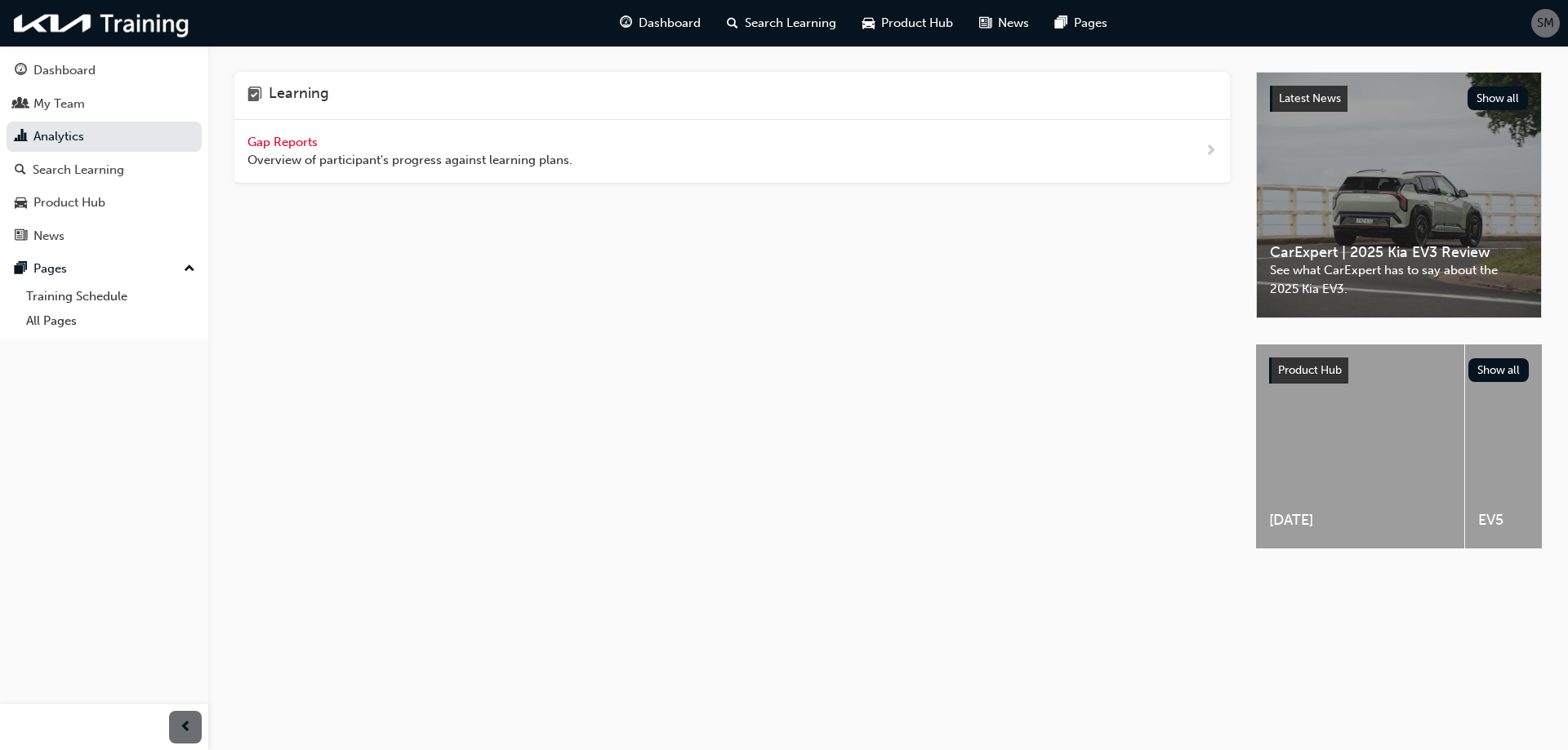
click at [302, 142] on span "Gap Reports" at bounding box center [284, 142] width 73 height 14
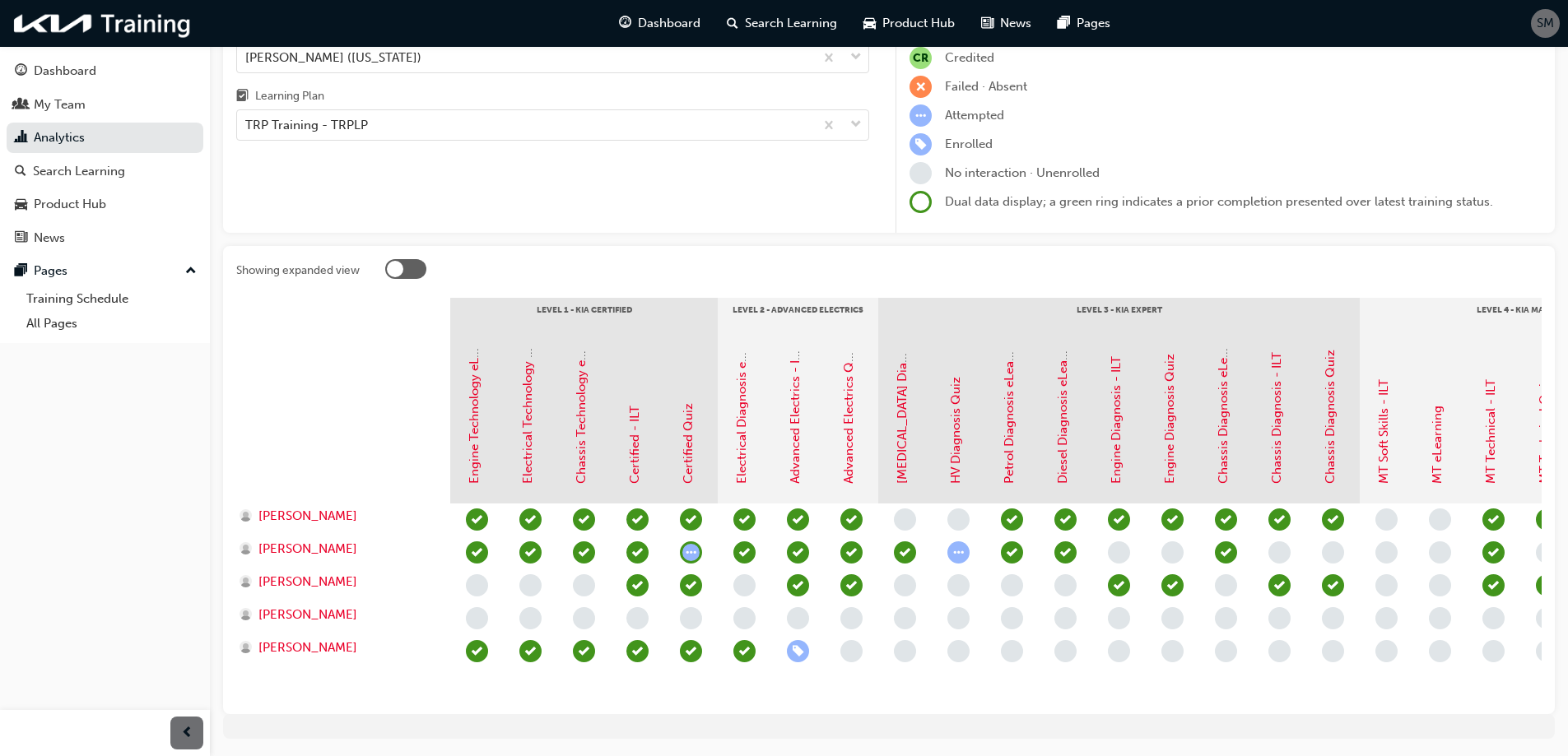
scroll to position [197, 0]
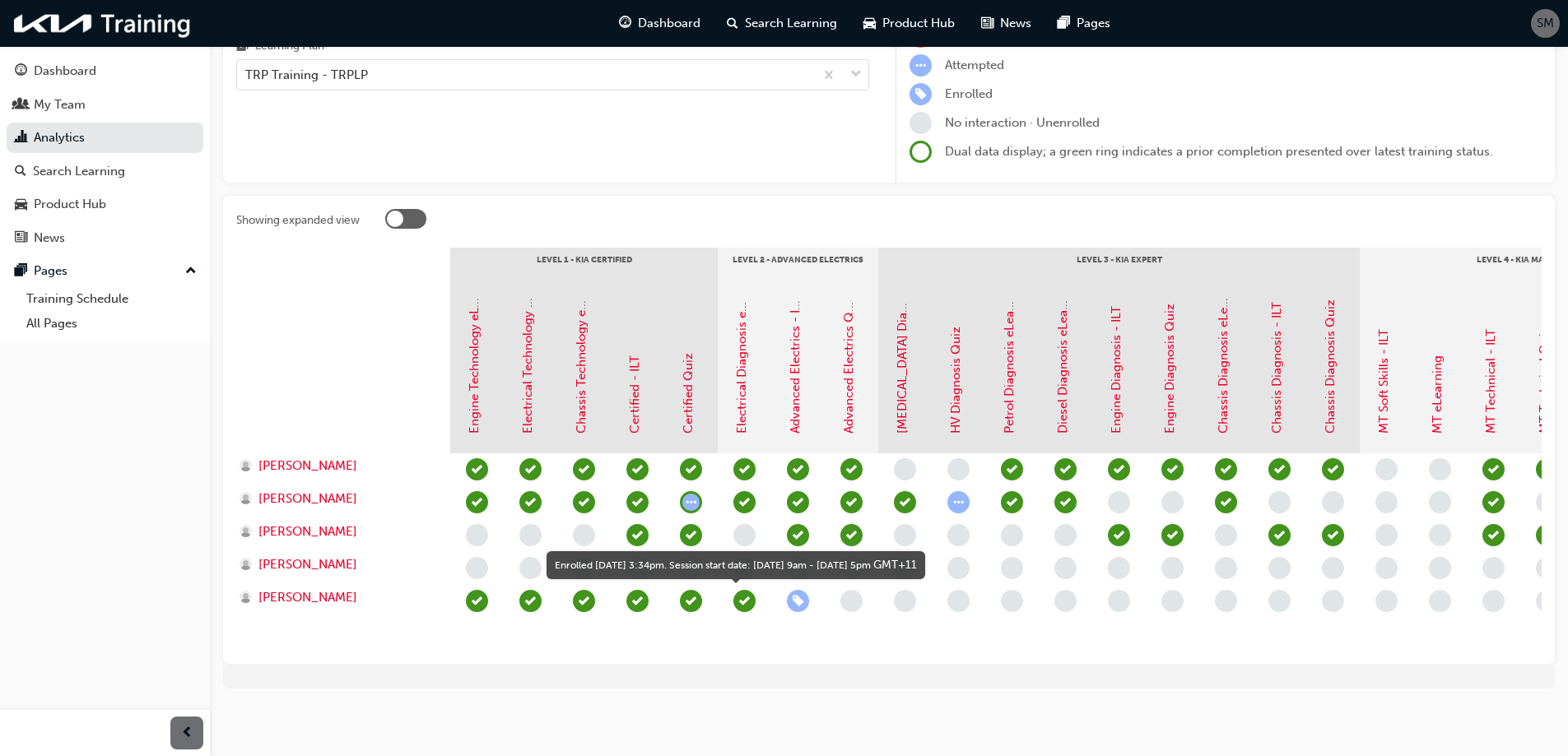
click at [802, 592] on span "learningRecordVerb_ENROLL-icon" at bounding box center [797, 601] width 22 height 22
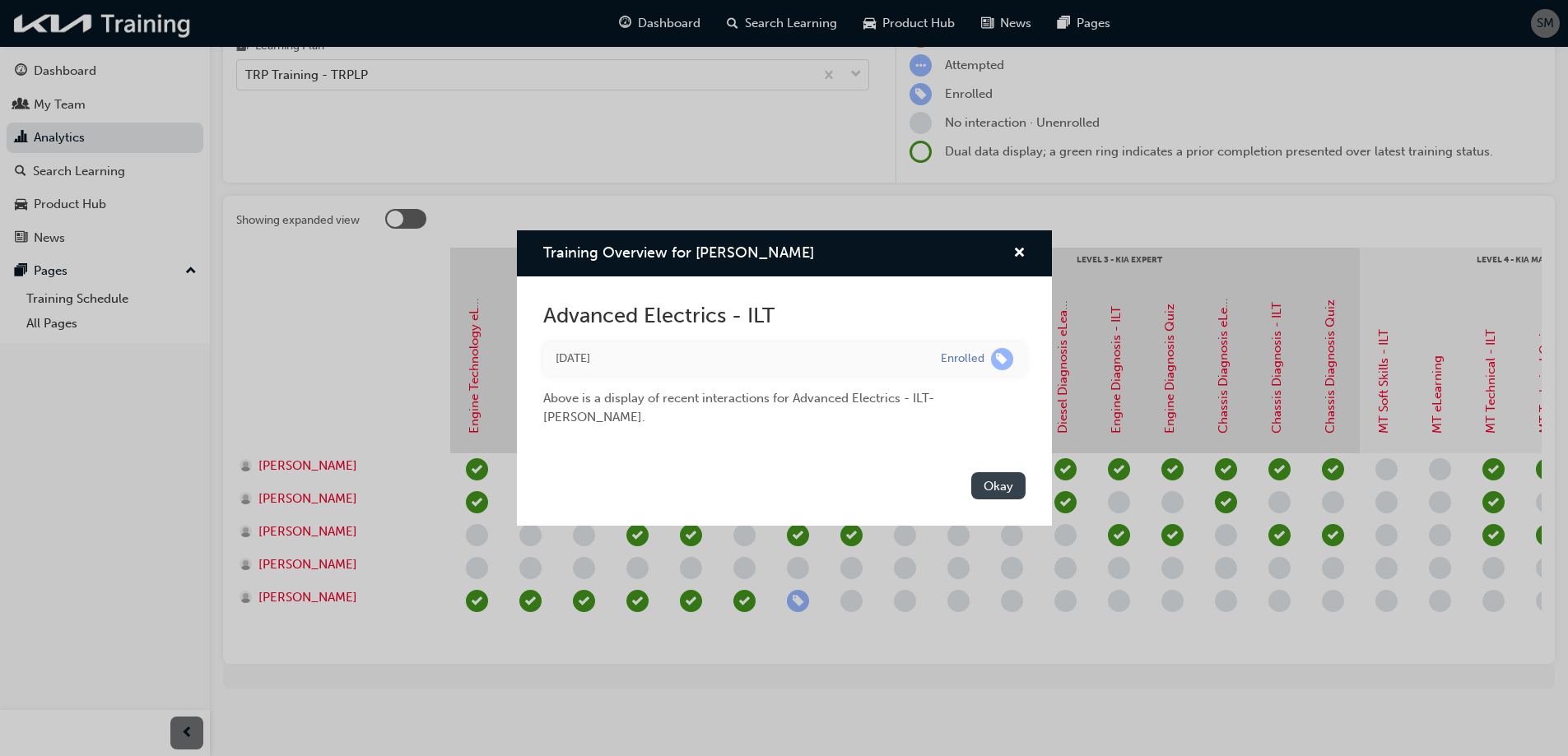
click at [1009, 483] on button "Okay" at bounding box center [998, 486] width 54 height 27
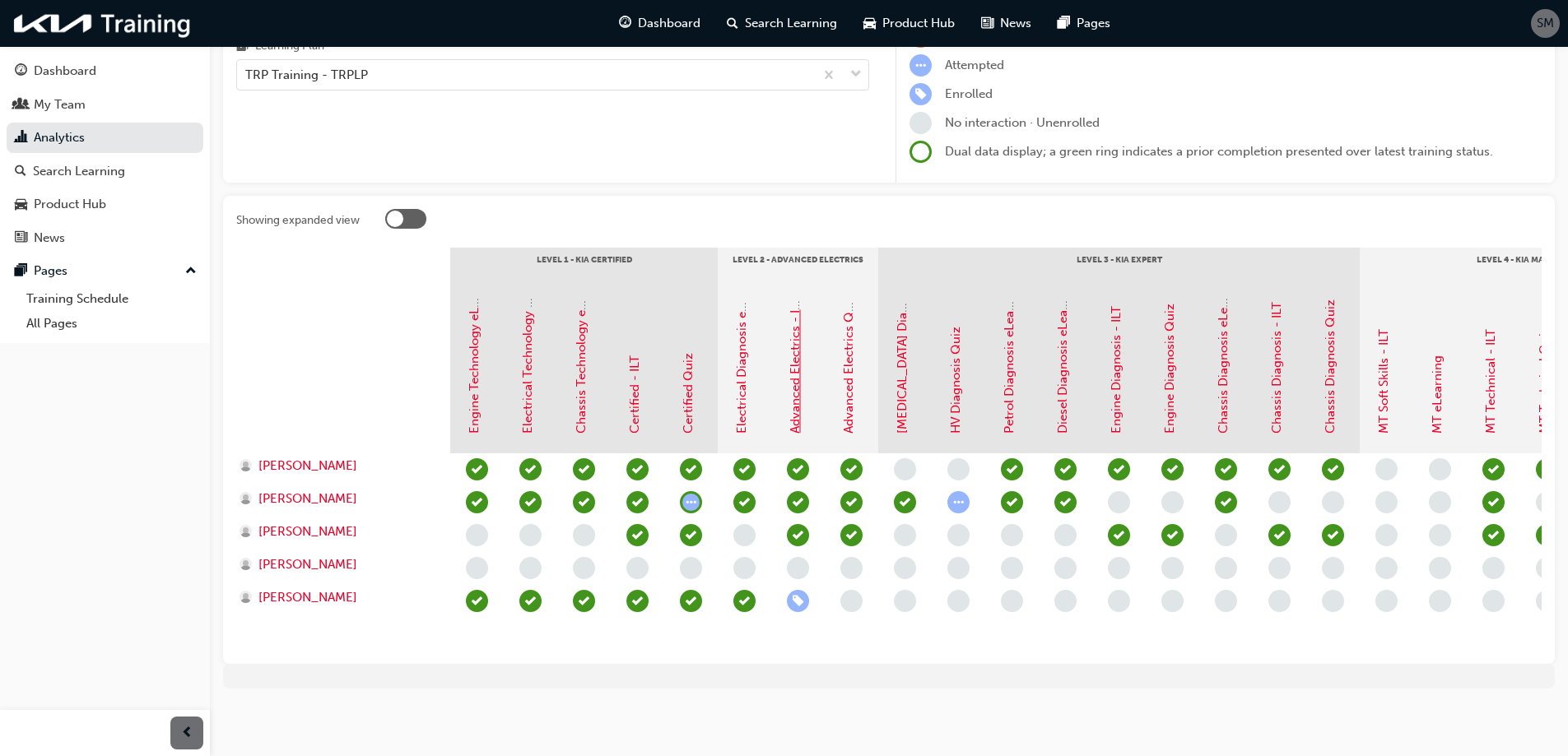
click at [798, 397] on link "Advanced Electrics - ILT" at bounding box center [794, 365] width 15 height 137
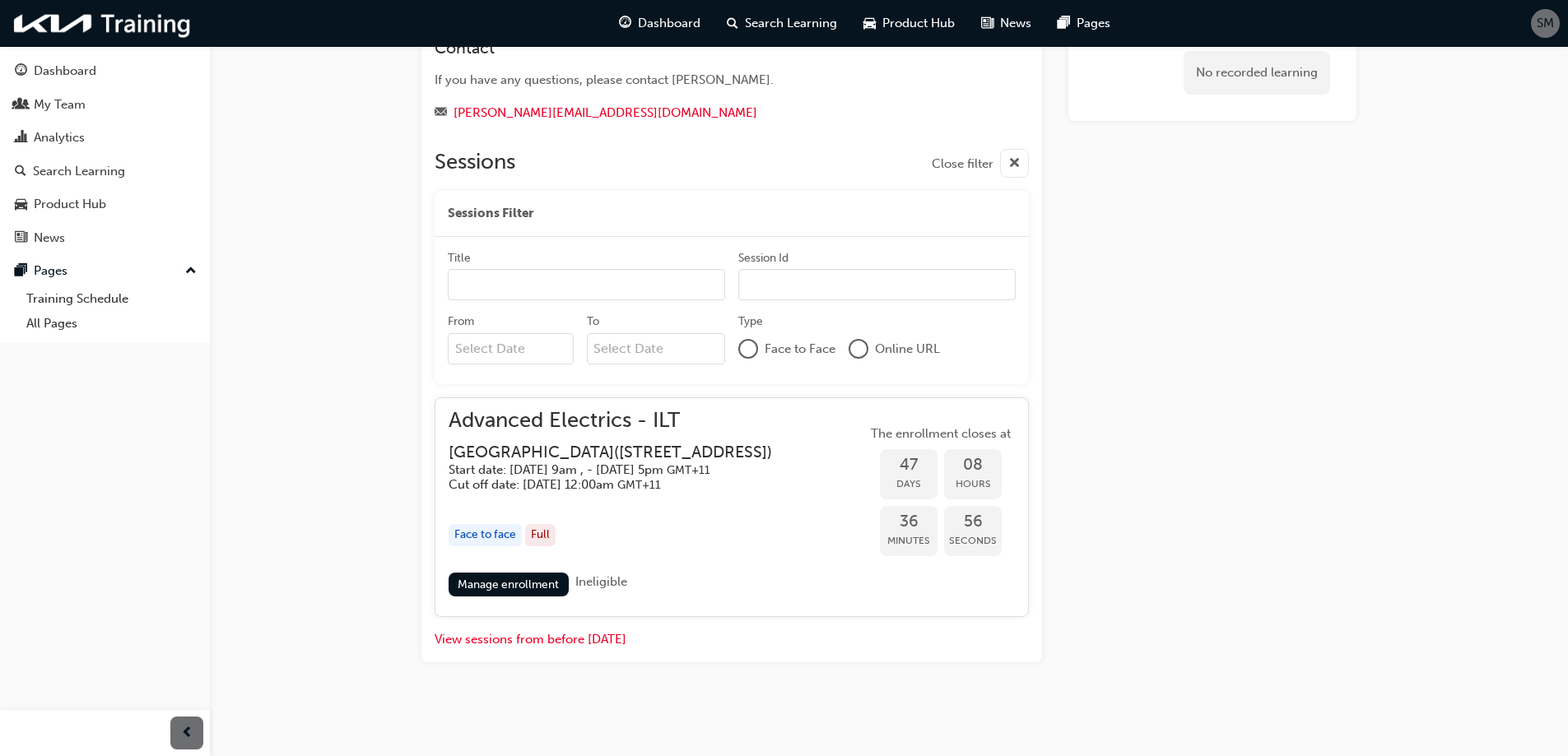
scroll to position [526, 0]
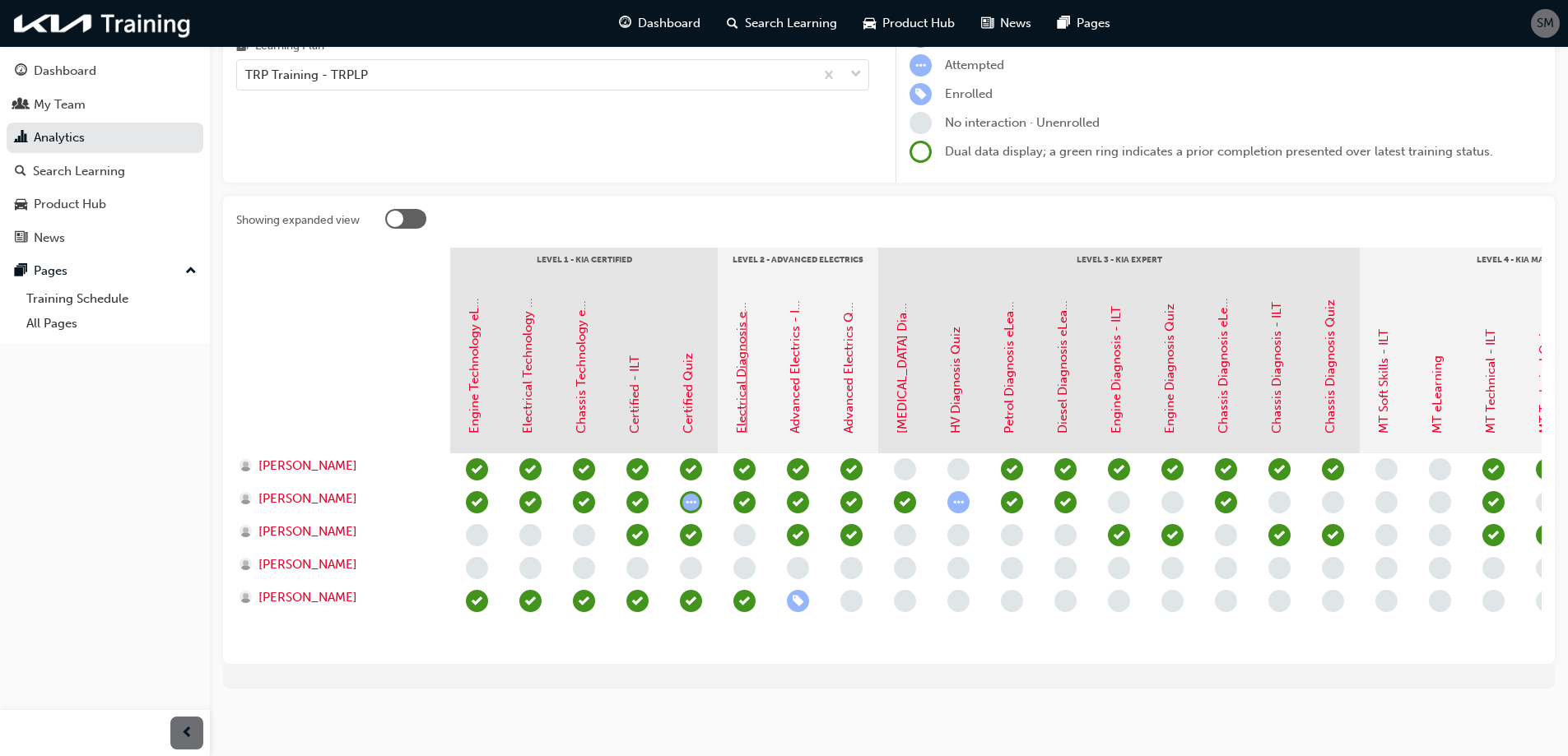
scroll to position [197, 0]
click at [905, 409] on link "[MEDICAL_DATA] Diagnosis - ILT" at bounding box center [901, 340] width 15 height 186
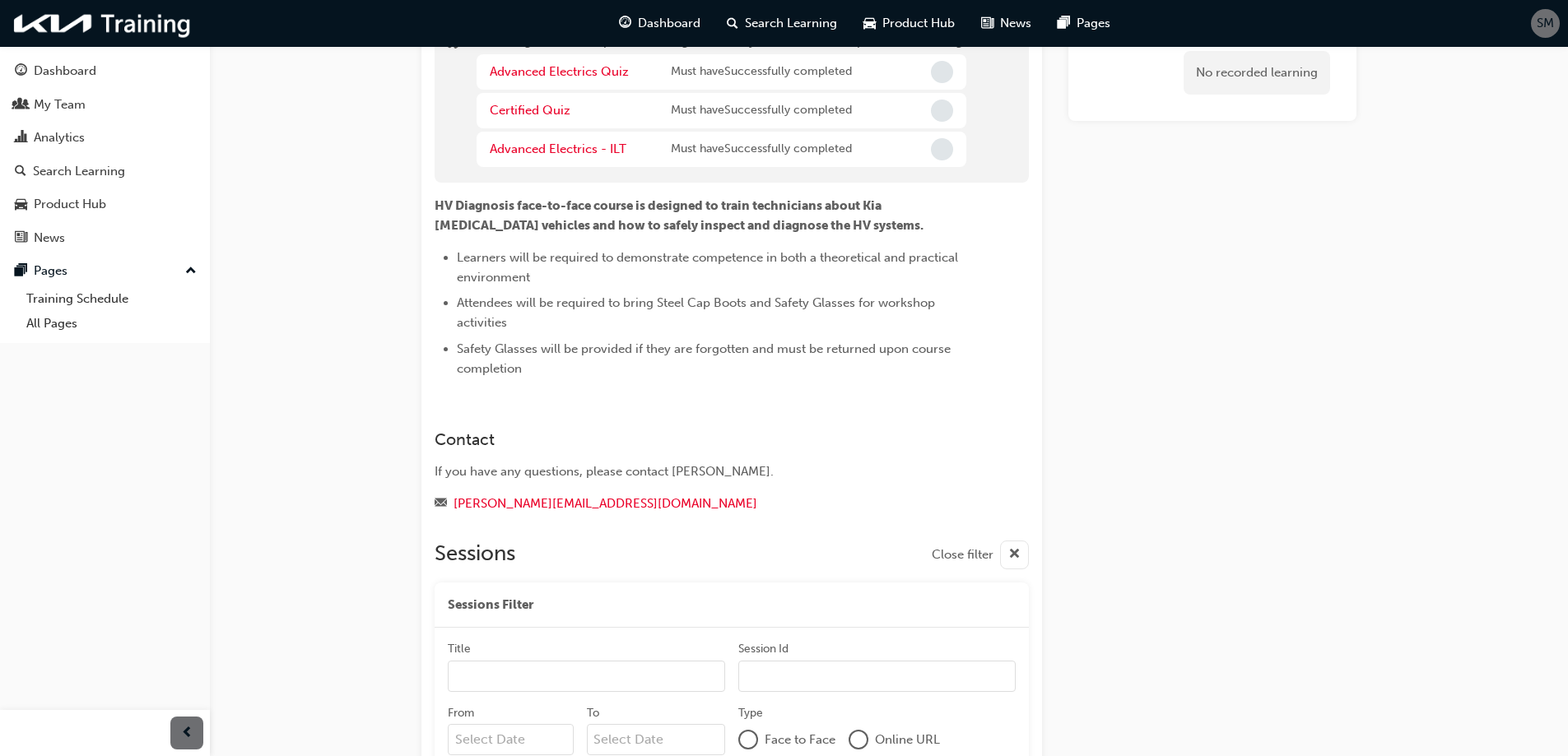
scroll to position [113, 0]
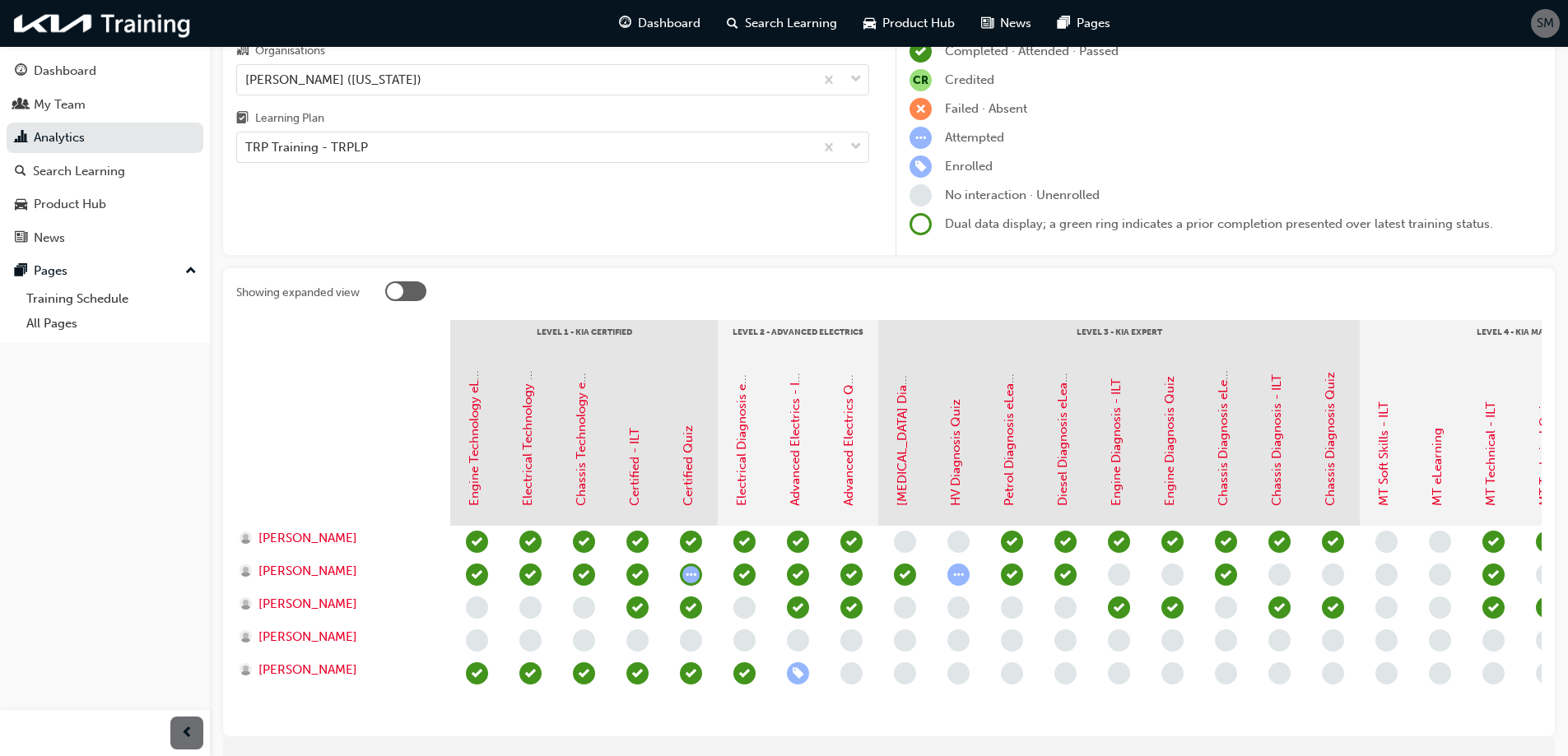
scroll to position [197, 0]
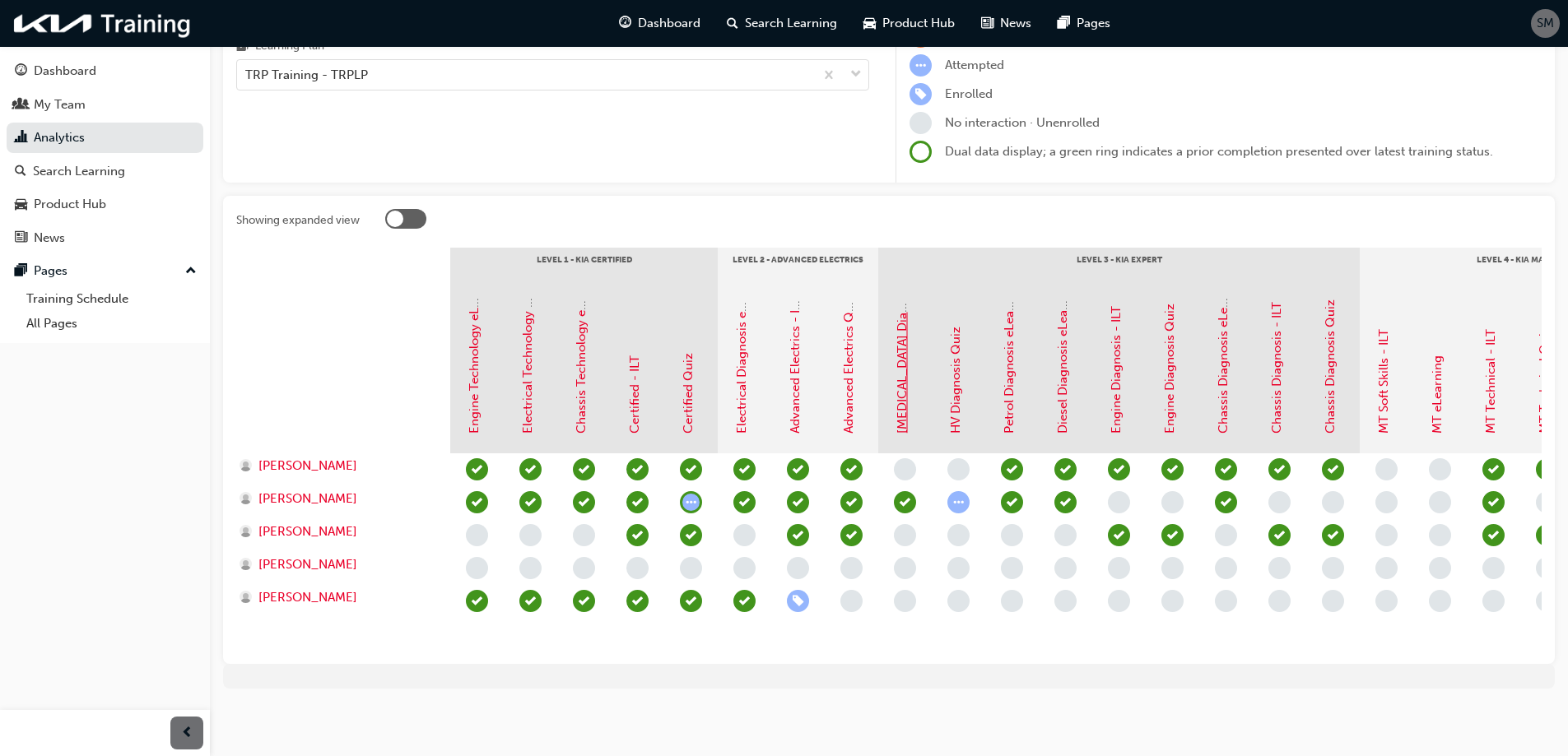
click at [900, 407] on link "[MEDICAL_DATA] Diagnosis - ILT" at bounding box center [901, 340] width 15 height 186
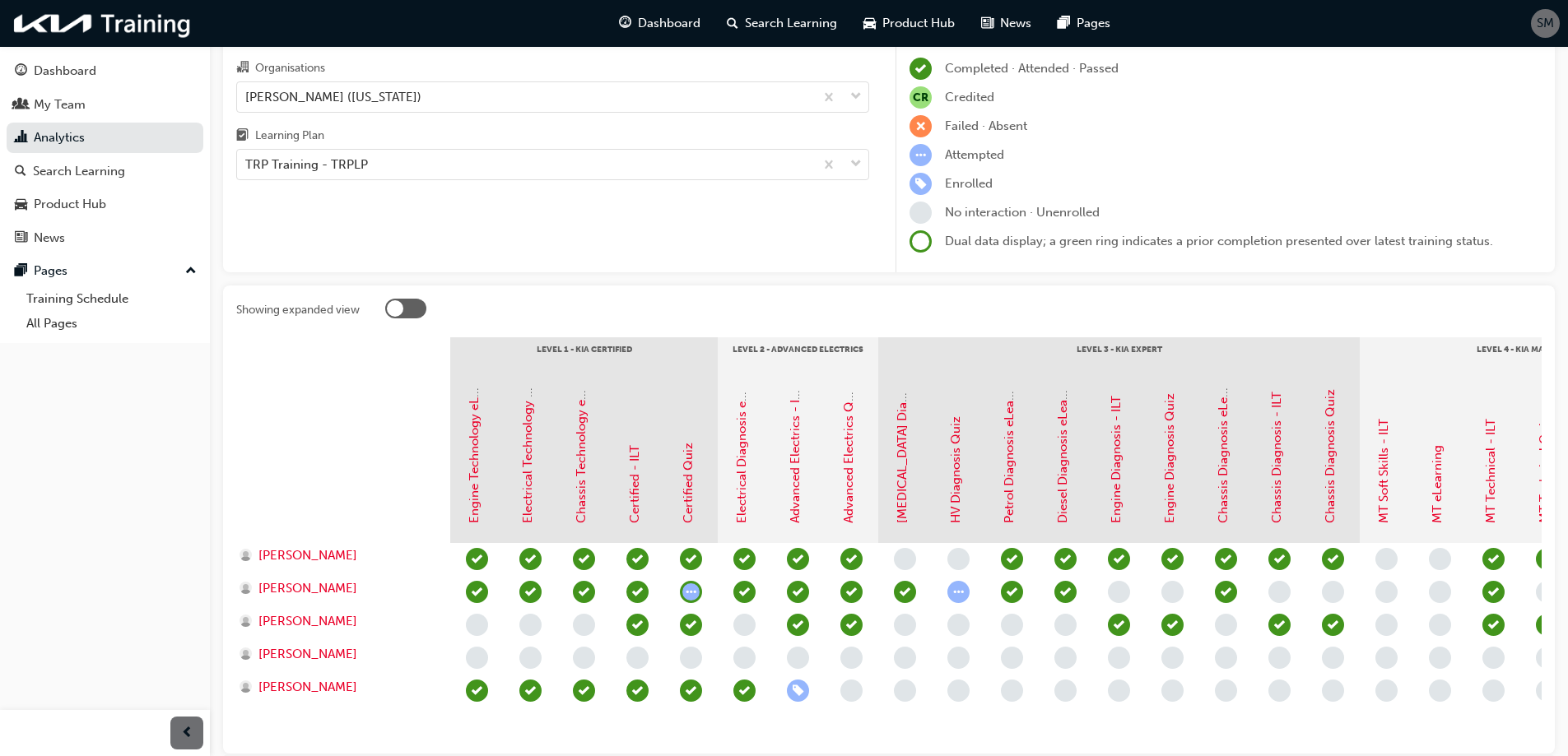
scroll to position [197, 0]
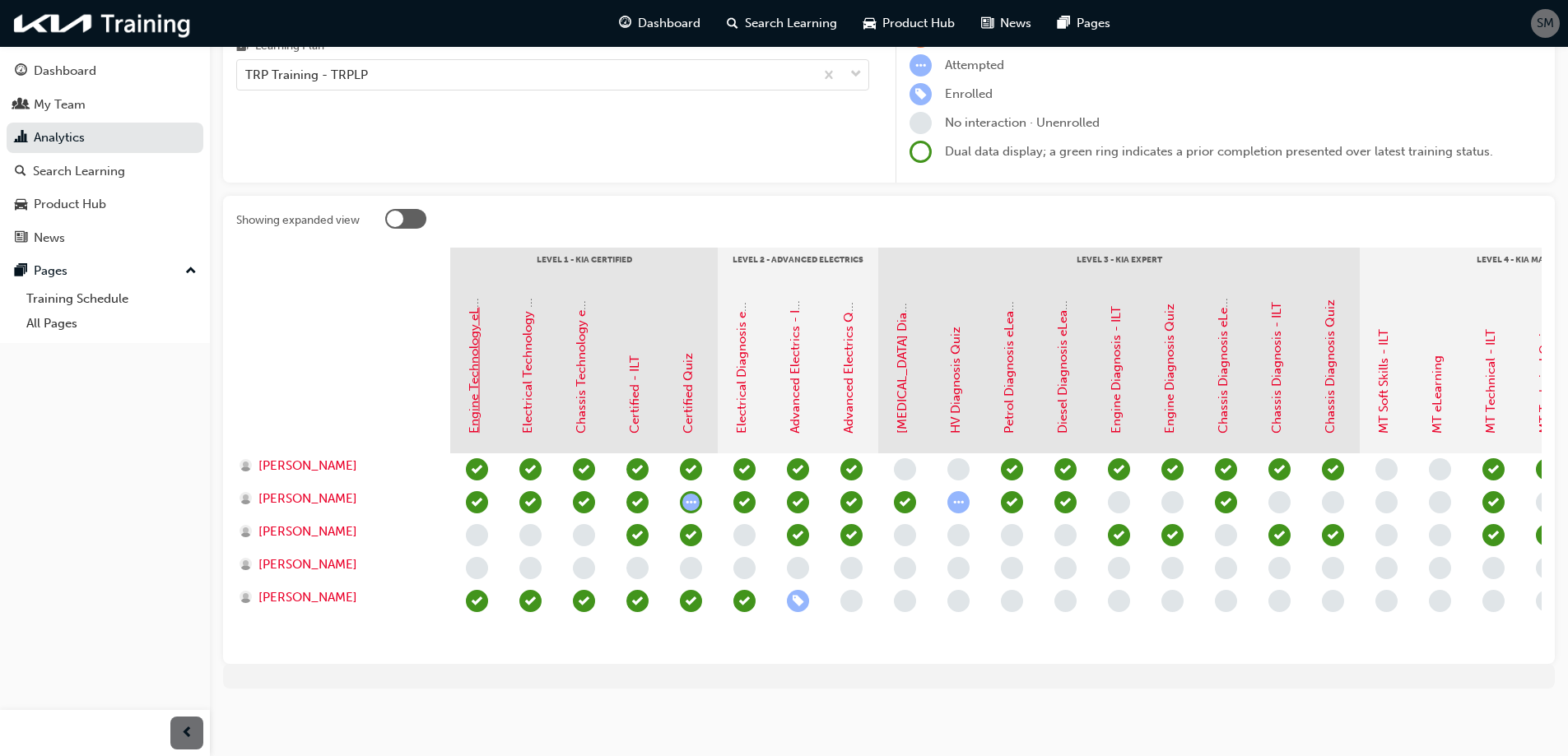
click at [476, 393] on link "Engine Technology eLearning" at bounding box center [474, 348] width 15 height 170
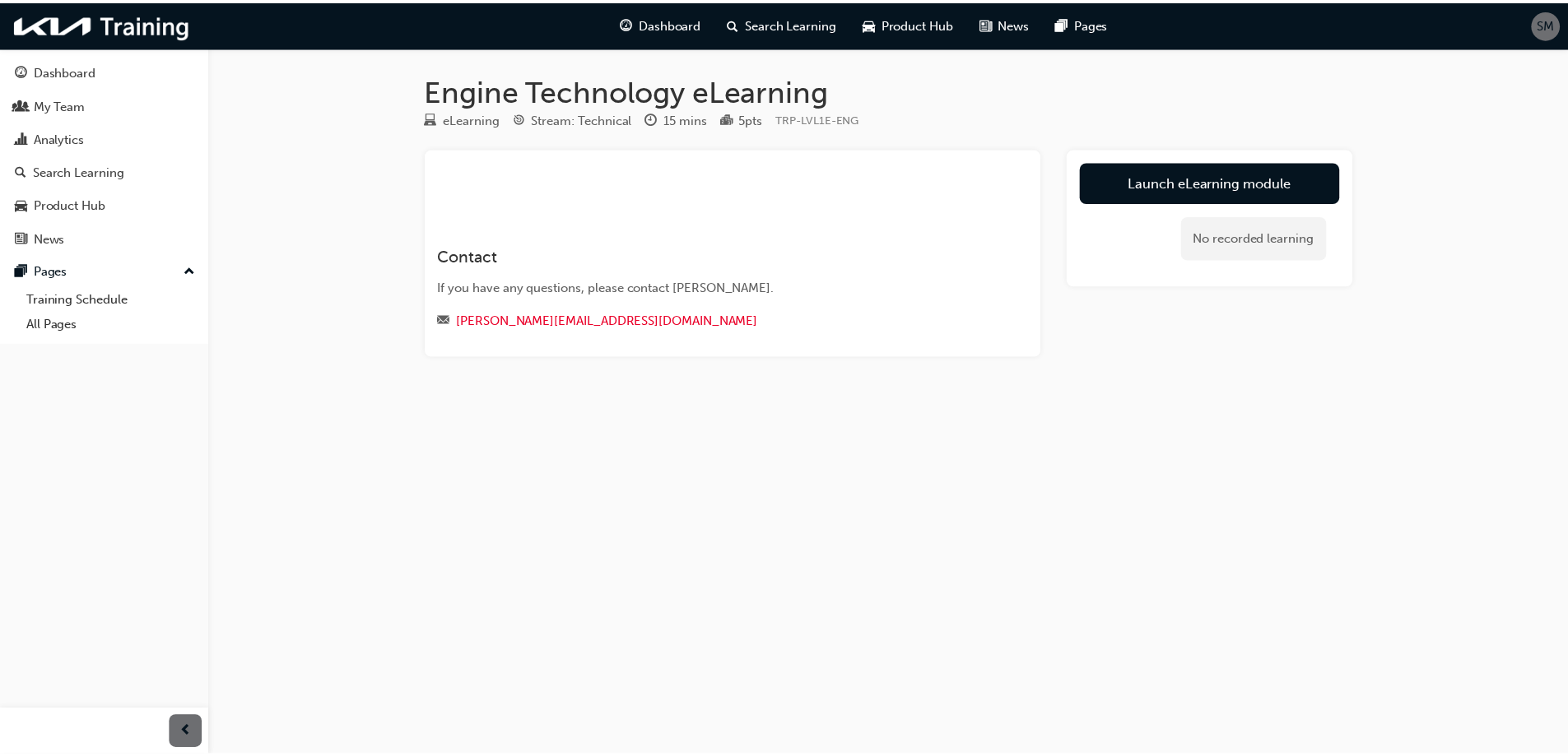
scroll to position [197, 0]
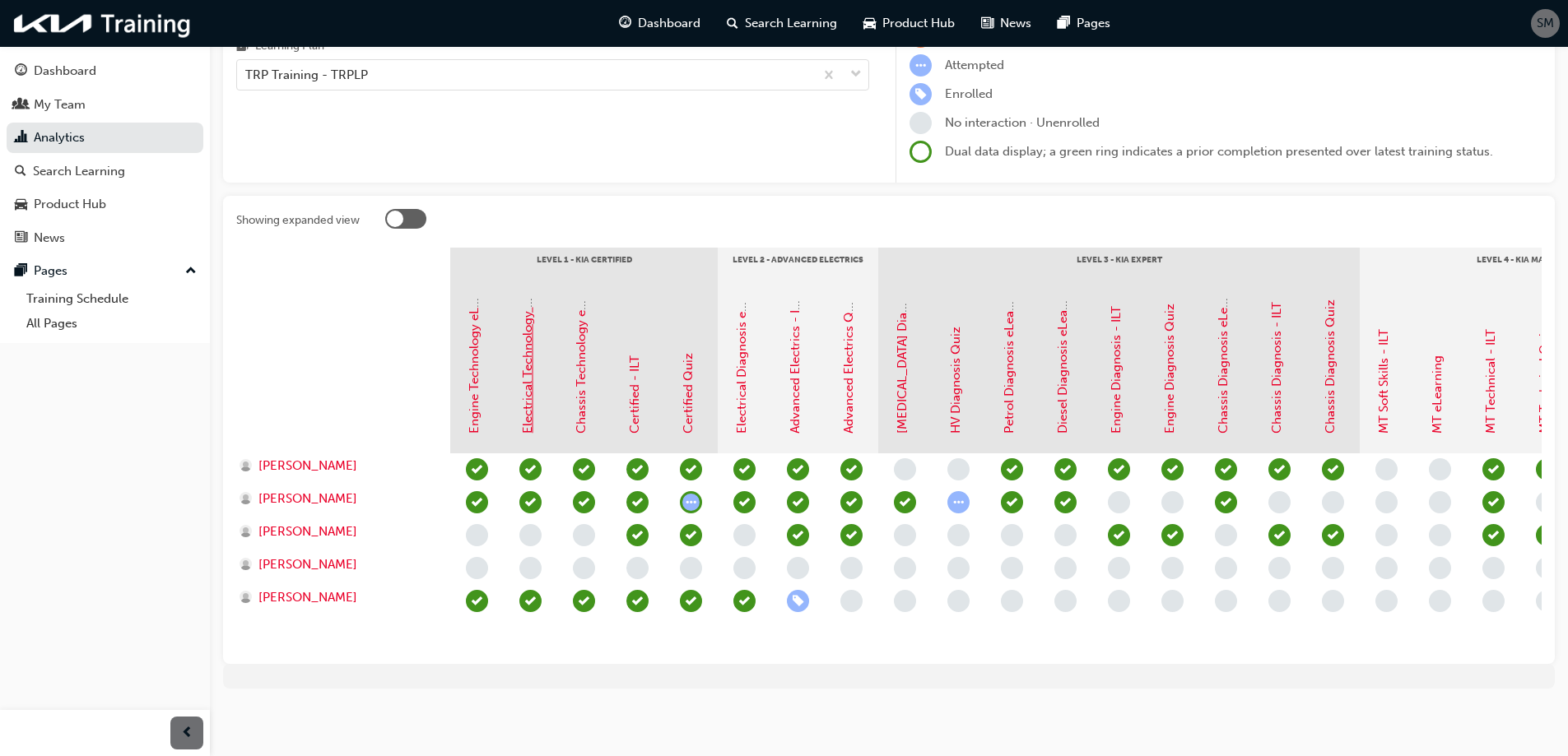
click at [531, 397] on link "Electrical Technology eLearning" at bounding box center [527, 343] width 15 height 182
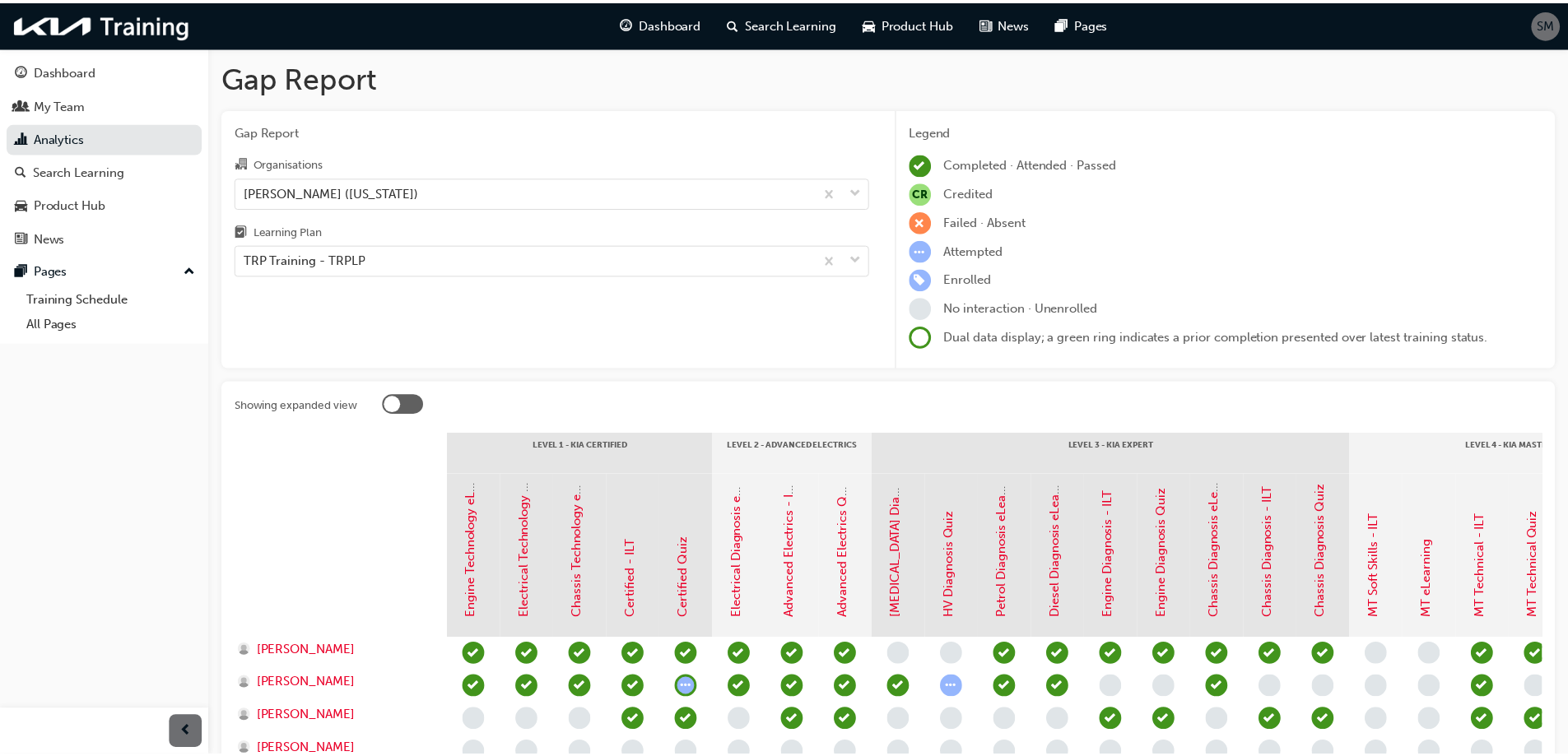
scroll to position [197, 0]
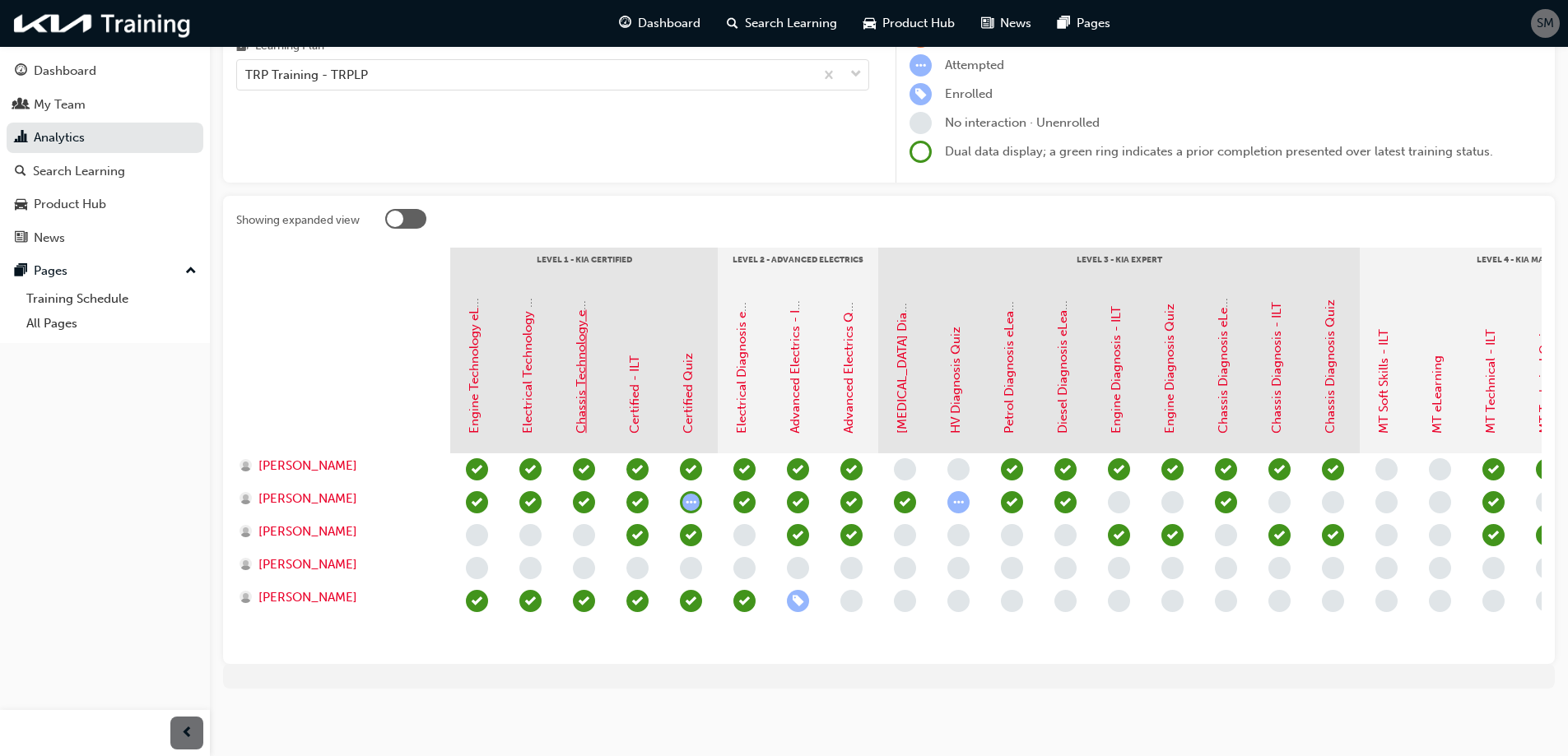
click at [586, 393] on link "Chassis Technology eLearning" at bounding box center [581, 346] width 15 height 174
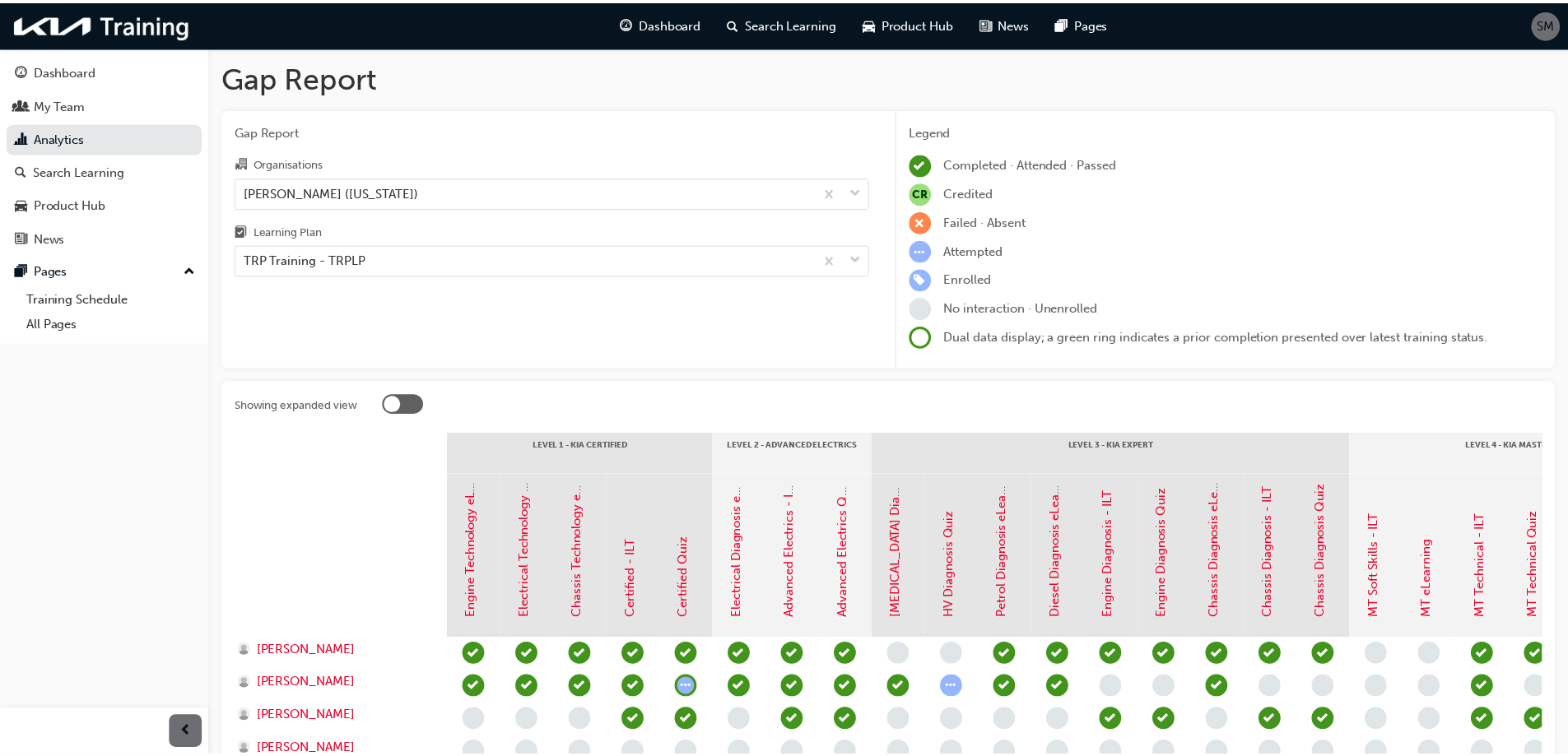
scroll to position [197, 0]
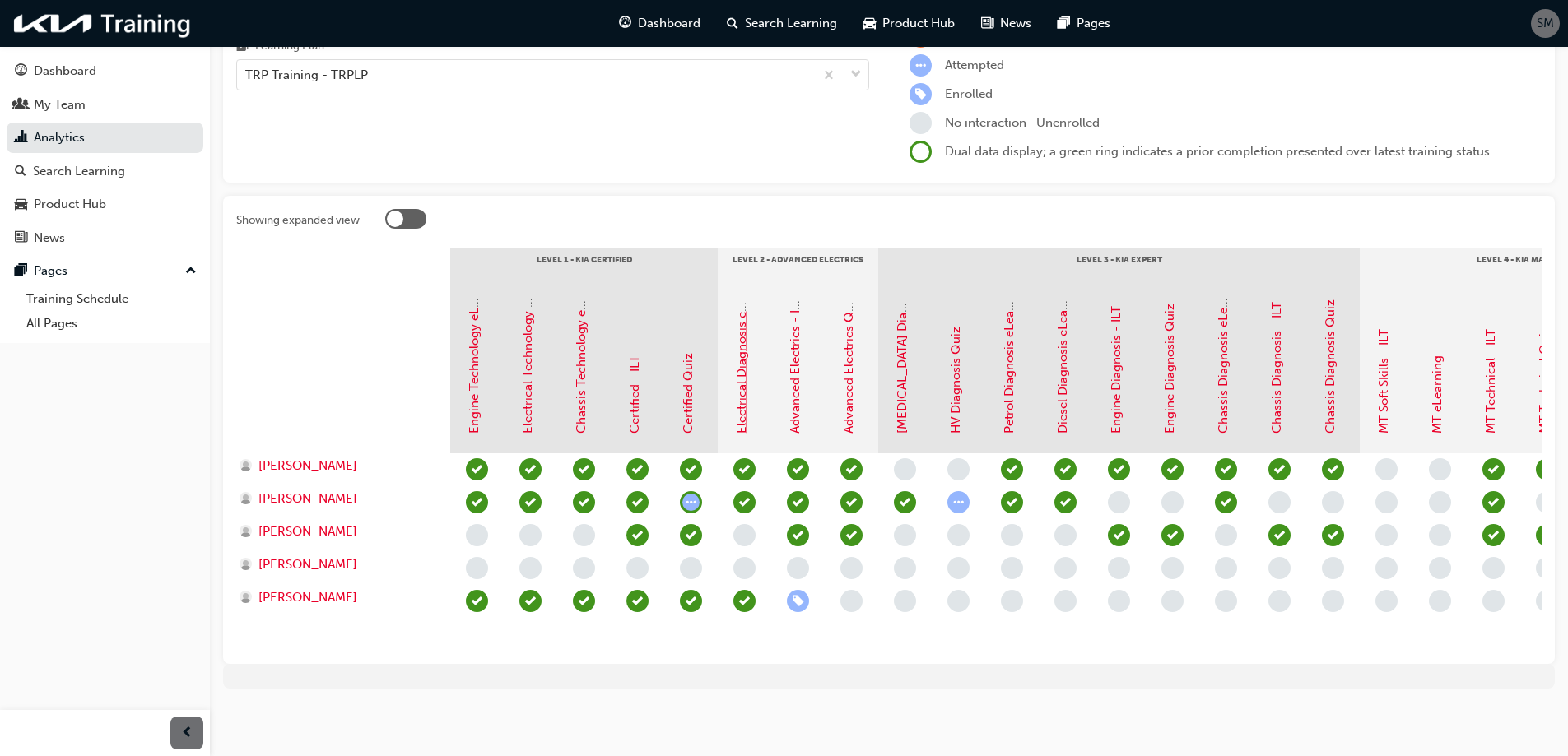
click at [736, 401] on link "Electrical Diagnosis eLearning" at bounding box center [741, 347] width 15 height 172
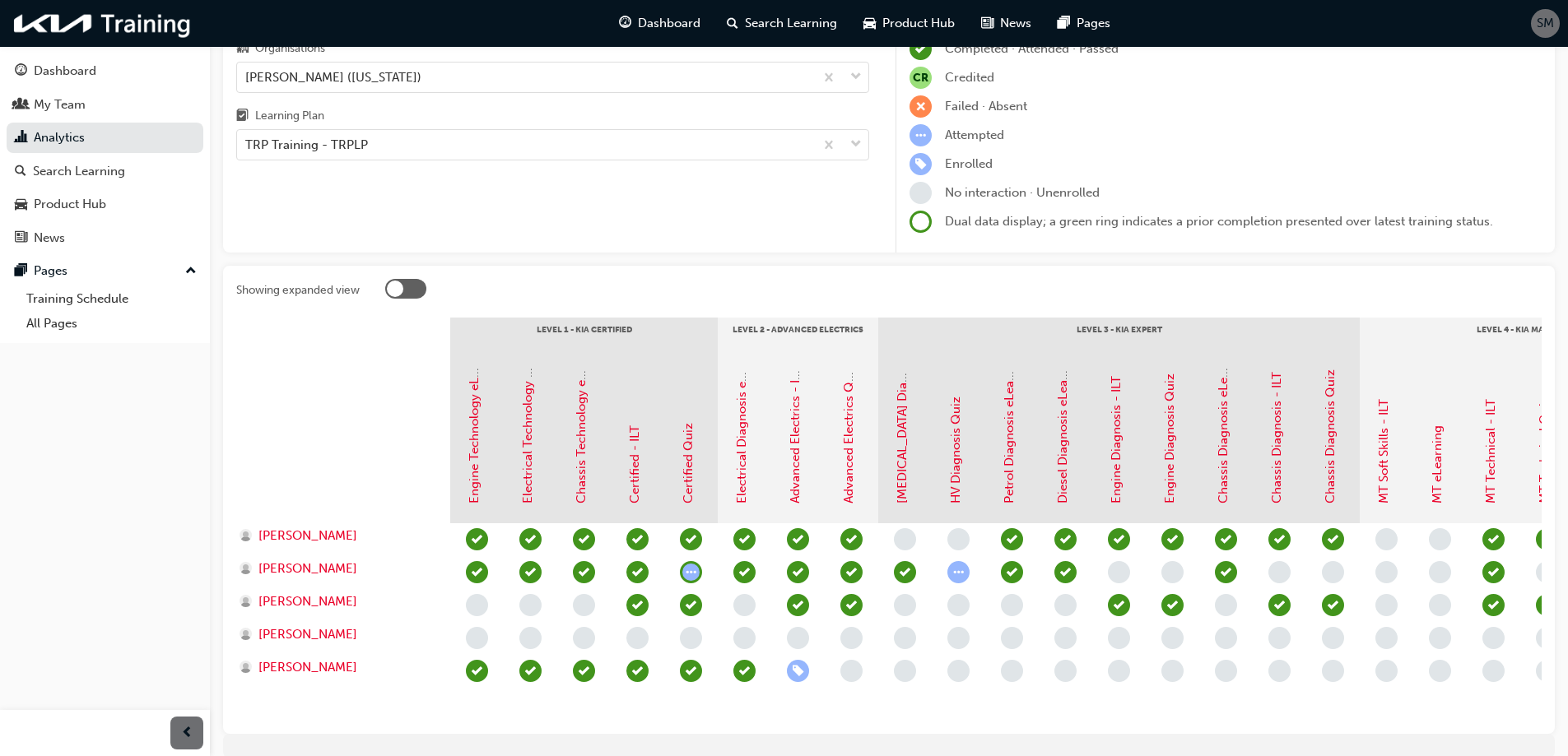
scroll to position [197, 0]
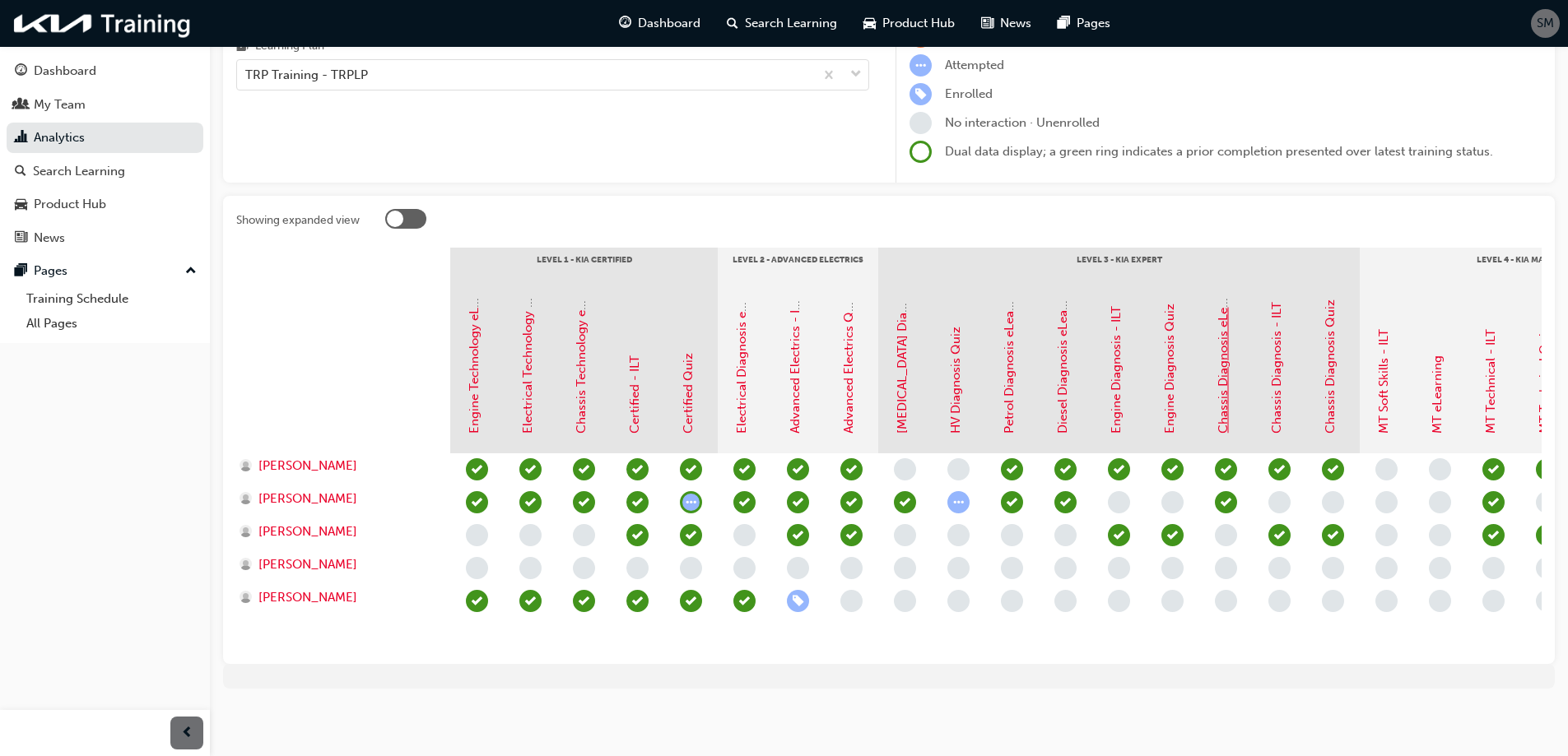
click at [1227, 400] on link "Chassis Diagnosis eLearning" at bounding box center [1222, 352] width 15 height 163
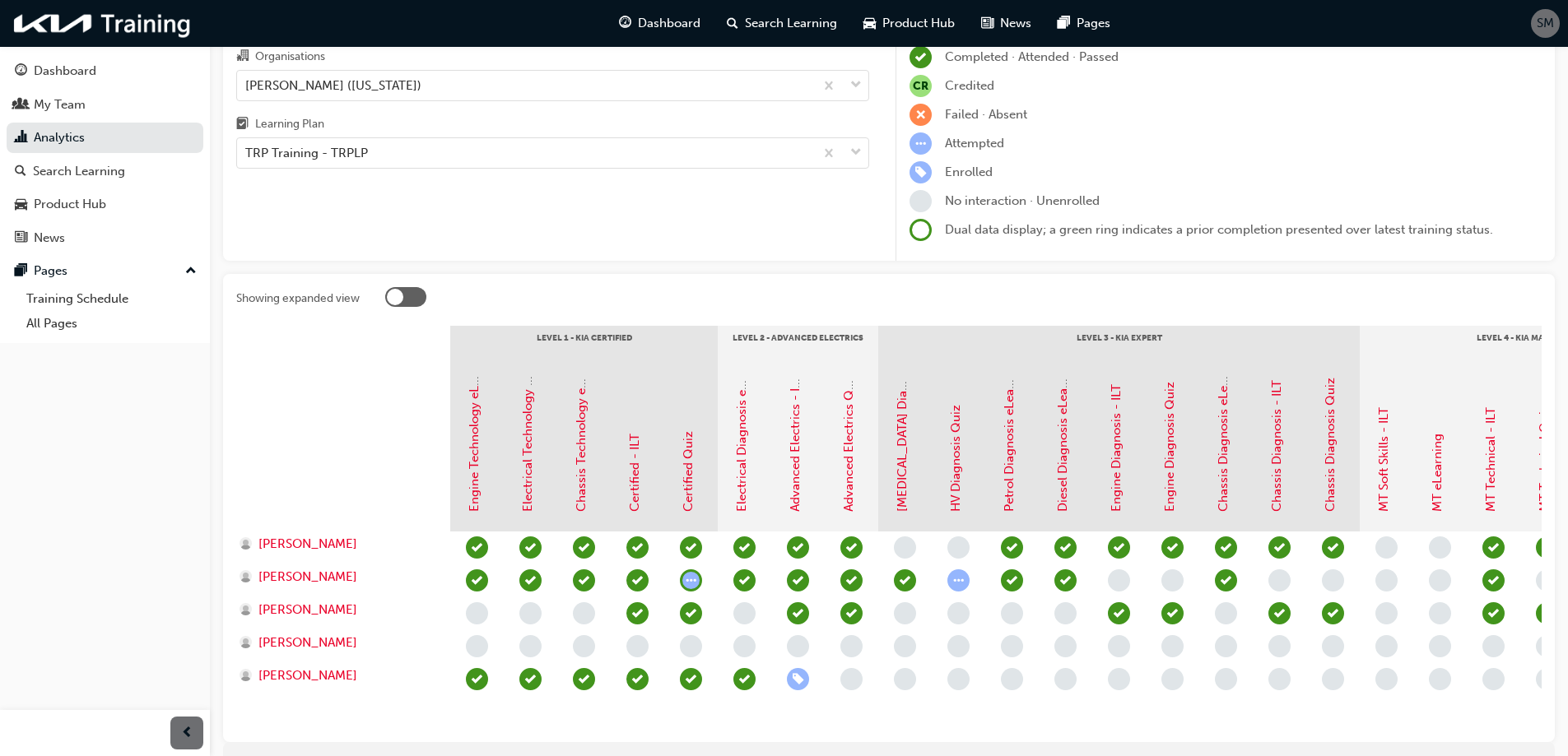
scroll to position [197, 0]
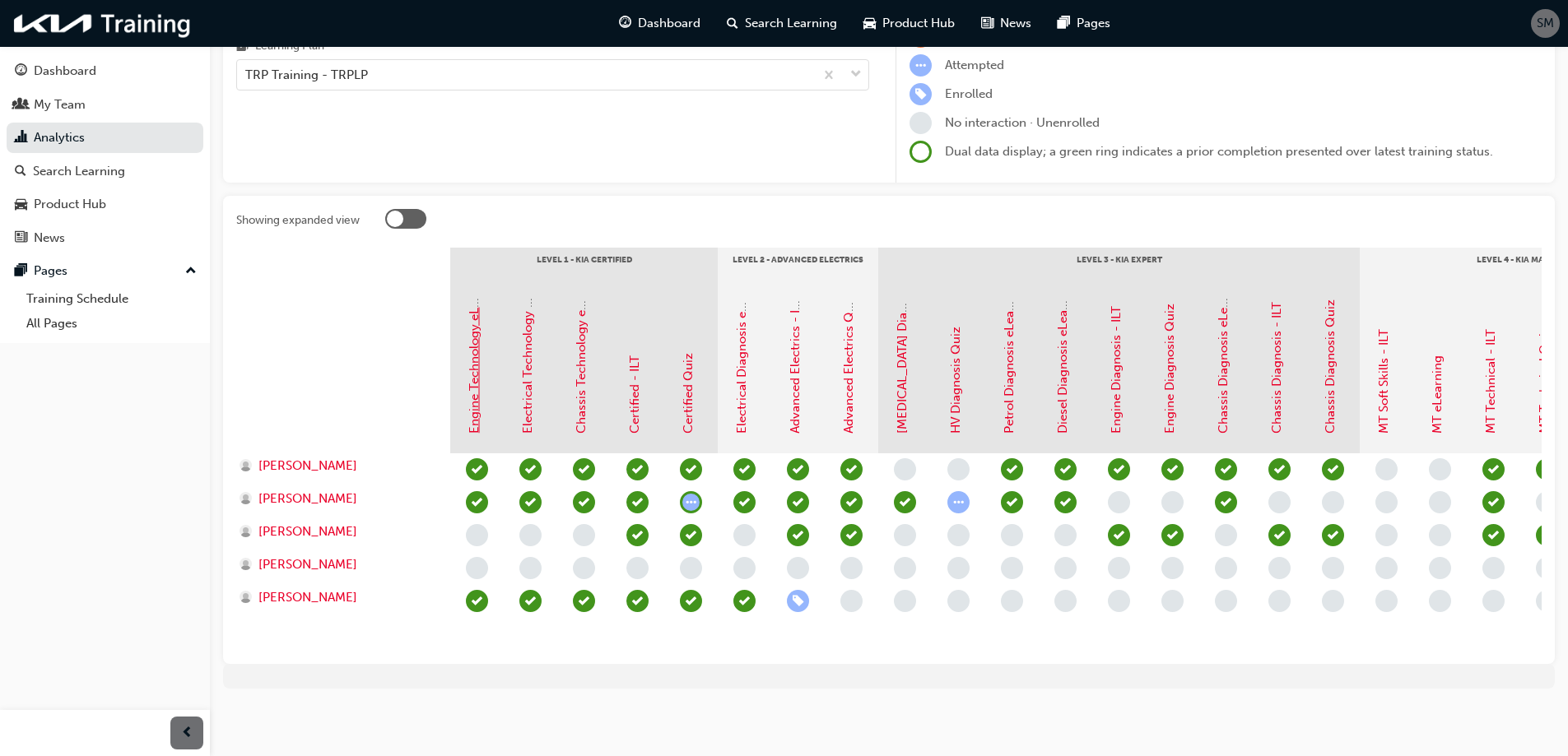
click at [474, 365] on link "Engine Technology eLearning" at bounding box center [474, 348] width 15 height 170
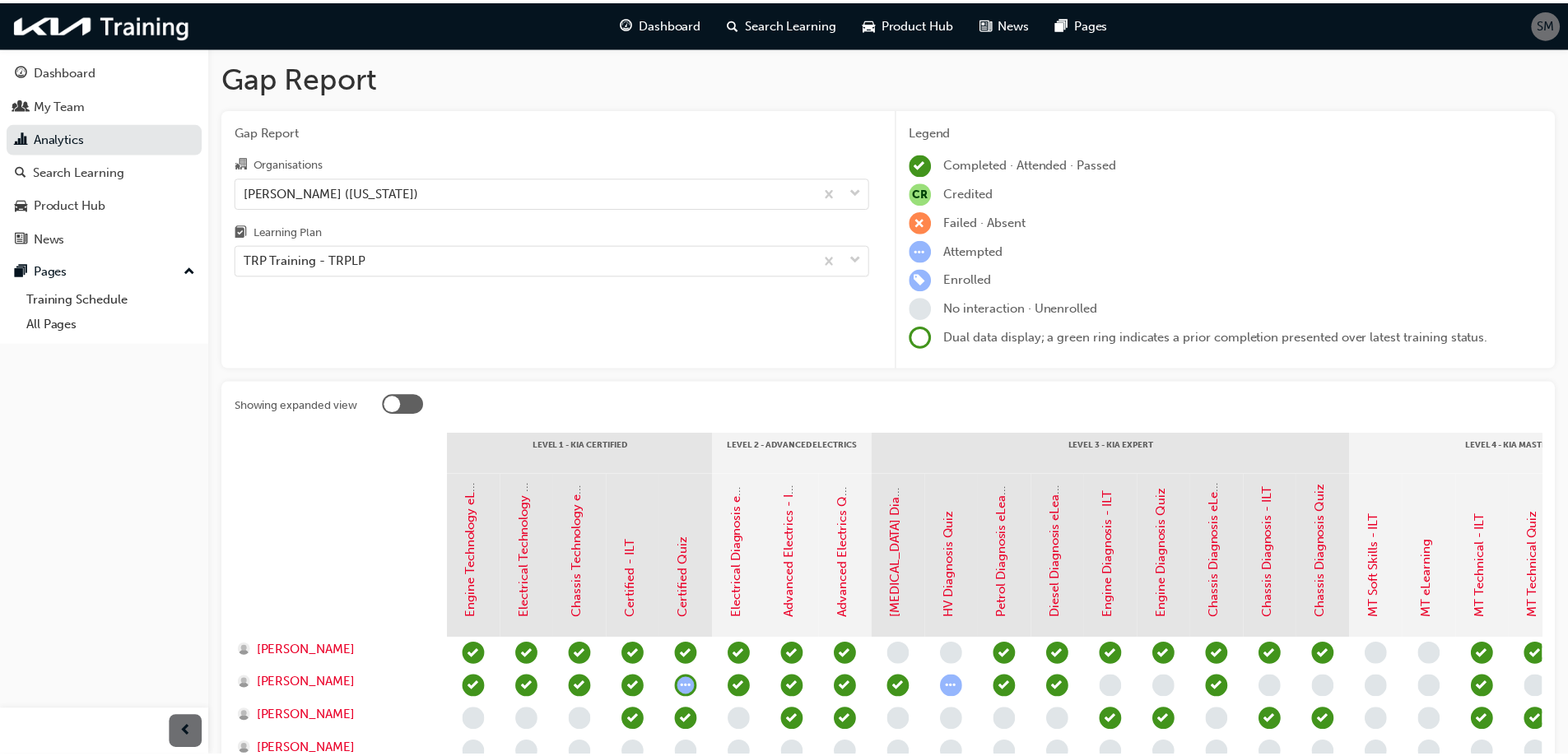
scroll to position [197, 0]
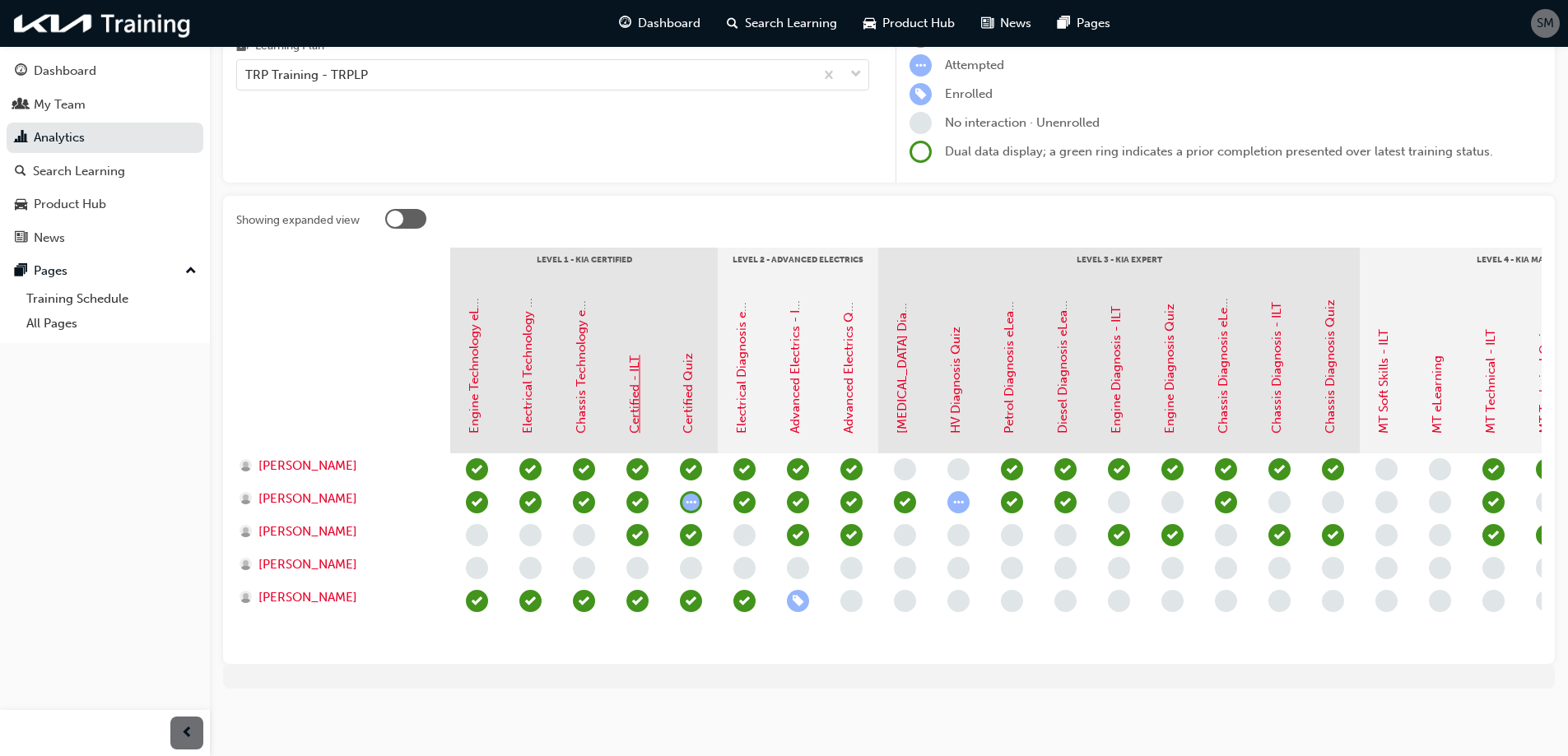
click at [636, 398] on link "Certified - ILT" at bounding box center [634, 394] width 15 height 79
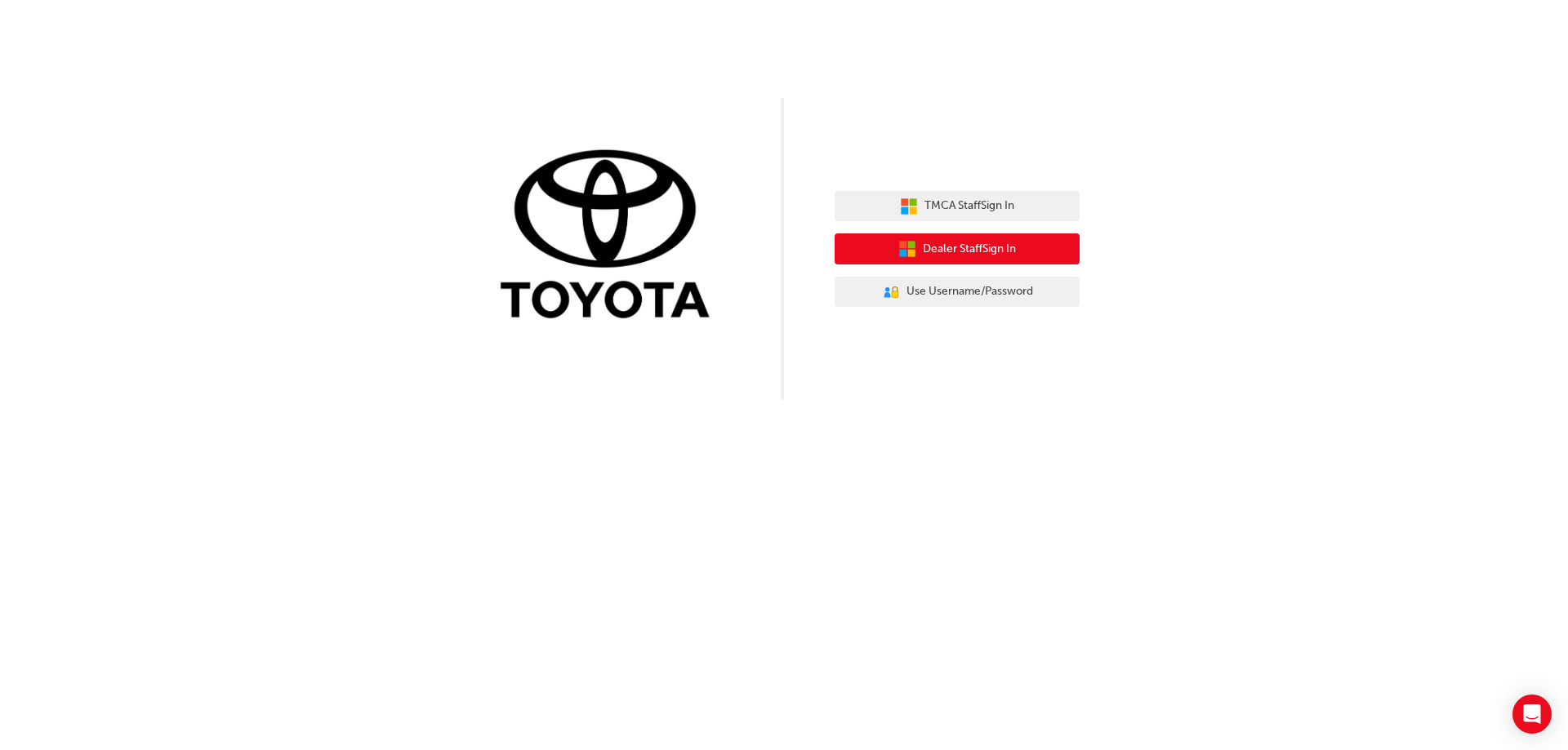
click at [983, 249] on span "Dealer Staff Sign In" at bounding box center [969, 248] width 93 height 18
